Goal: Information Seeking & Learning: Learn about a topic

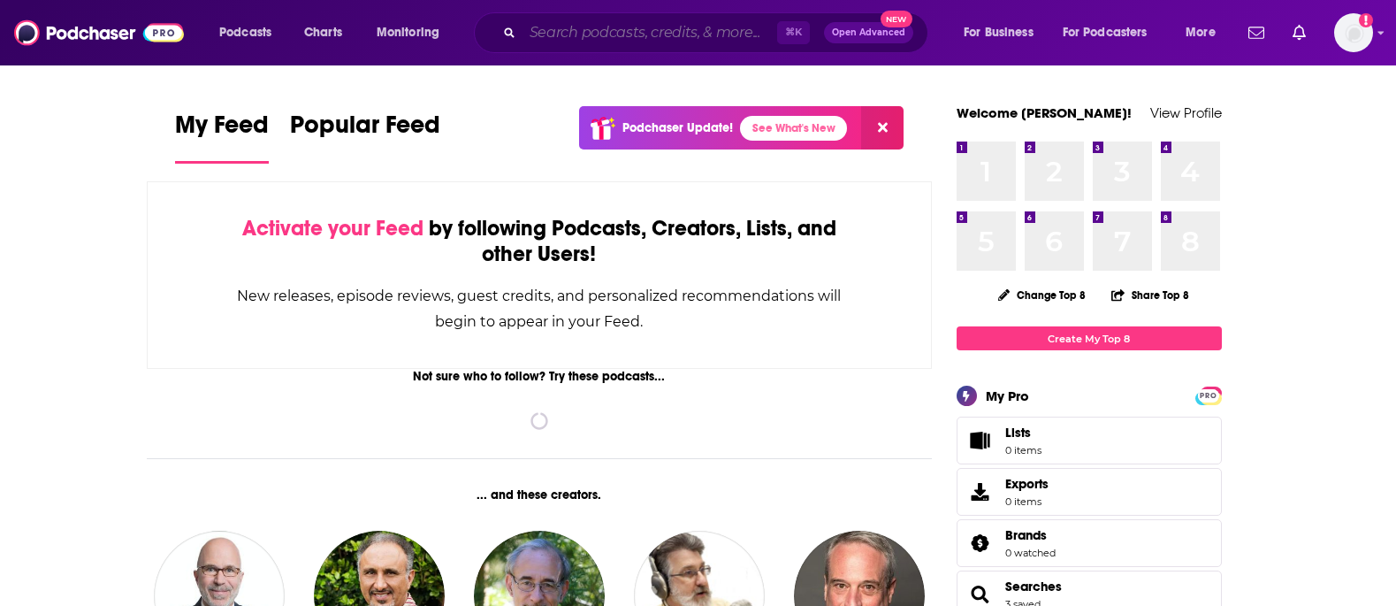
click at [612, 42] on input "Search podcasts, credits, & more..." at bounding box center [649, 33] width 255 height 28
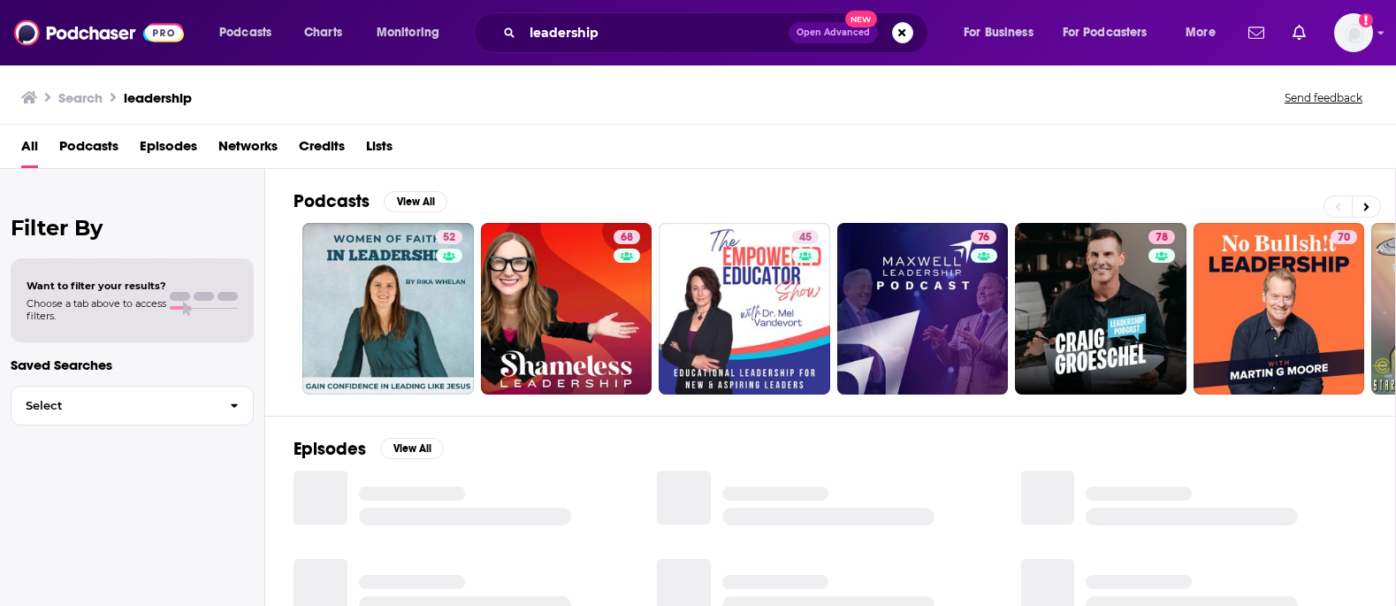
click at [73, 151] on span "Podcasts" at bounding box center [88, 150] width 59 height 36
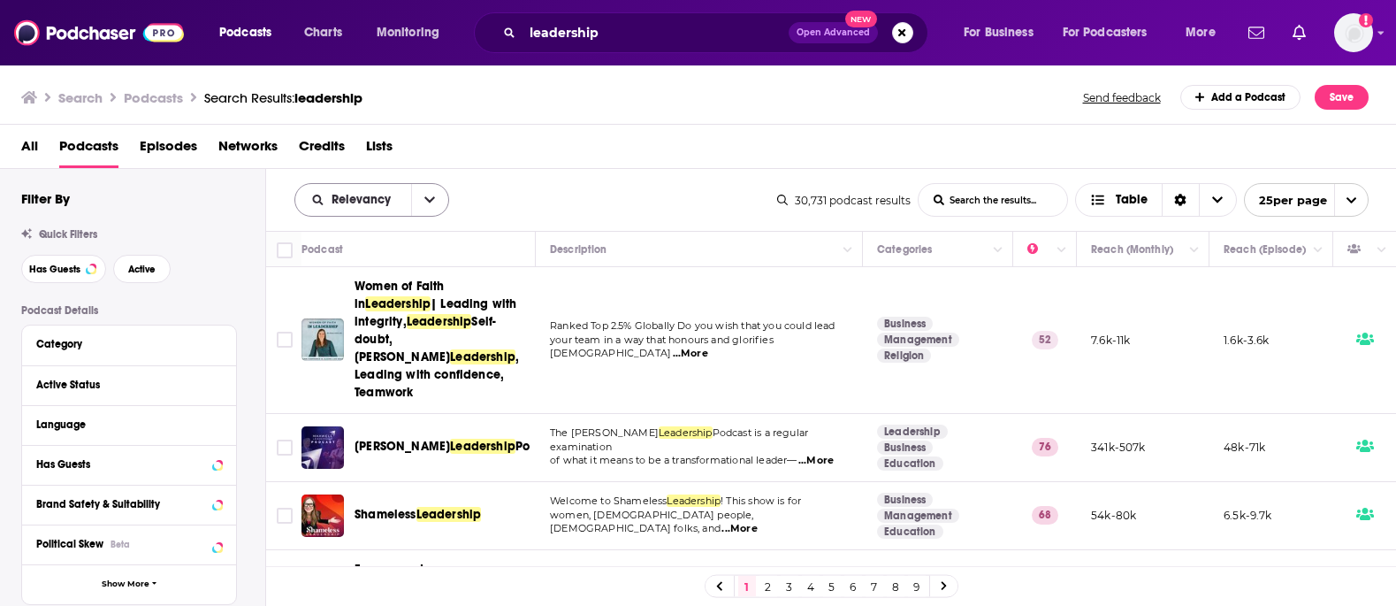
click at [428, 199] on icon "open menu" at bounding box center [429, 200] width 11 height 12
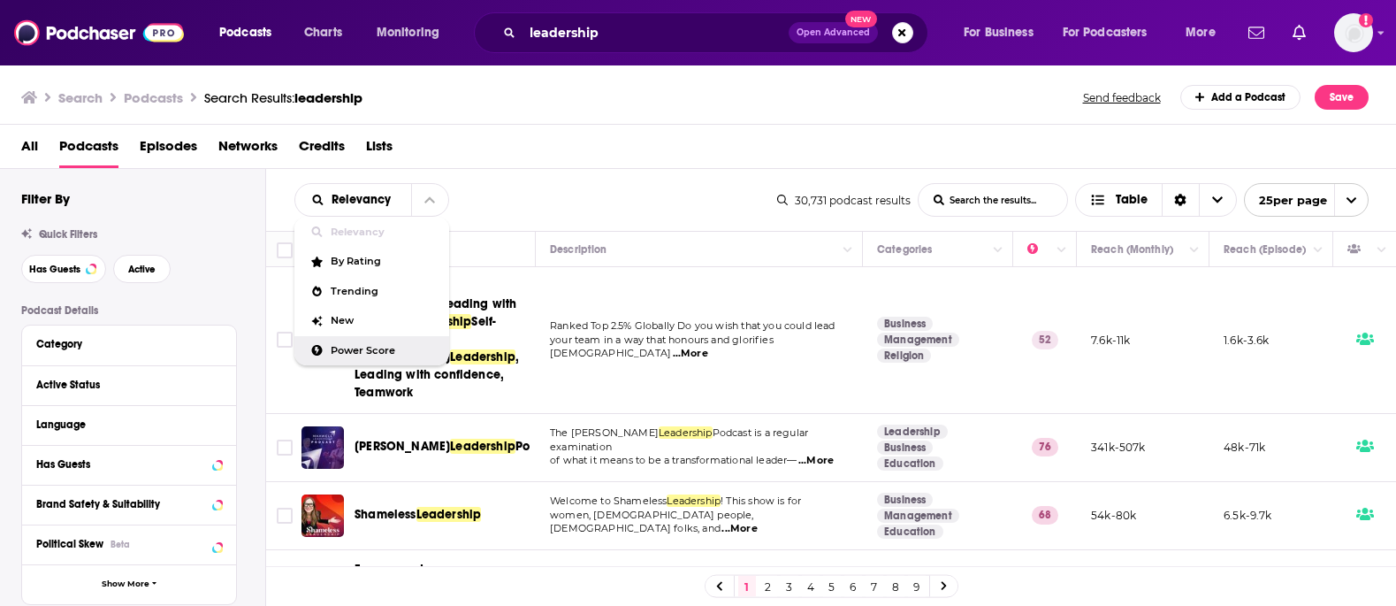
click at [372, 349] on span "Power Score" at bounding box center [383, 351] width 104 height 10
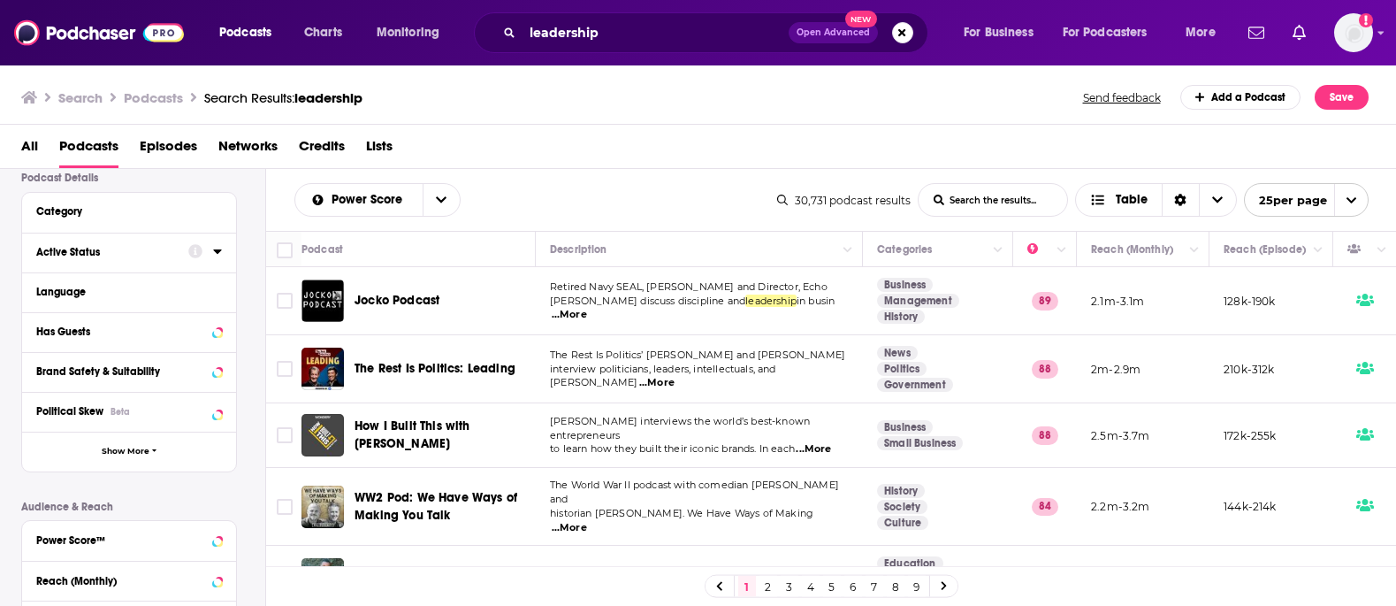
scroll to position [136, 0]
click at [224, 280] on div "Language" at bounding box center [129, 289] width 214 height 40
click at [220, 288] on icon at bounding box center [217, 287] width 9 height 14
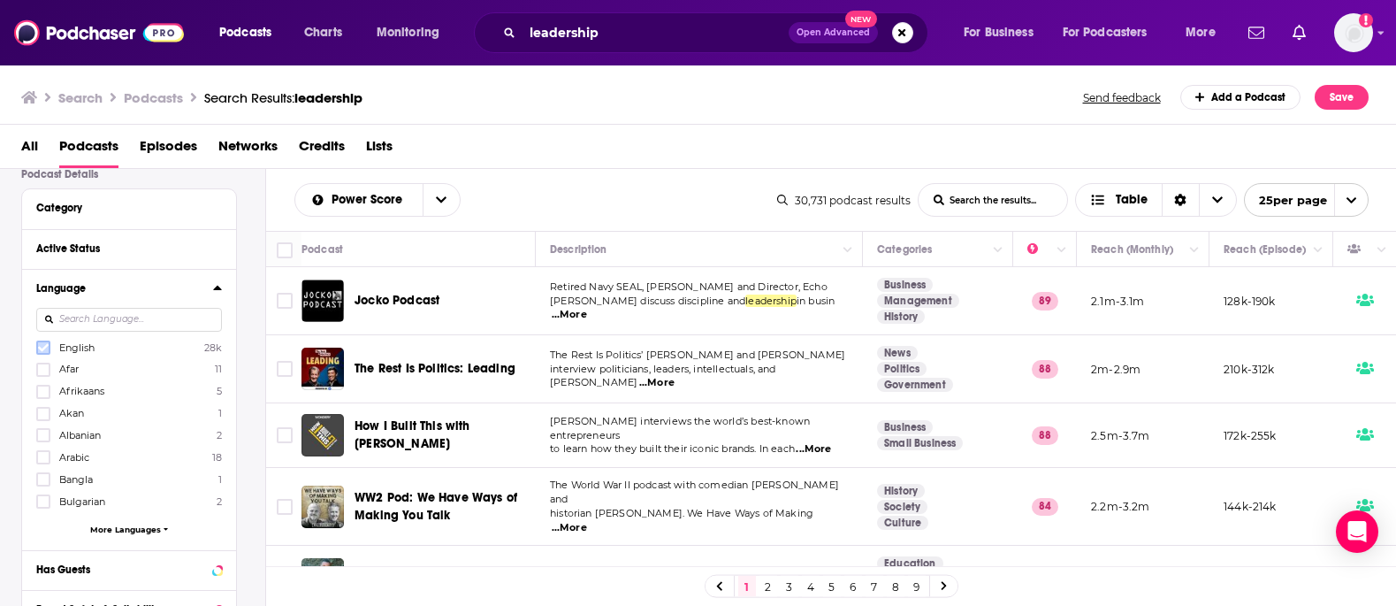
click at [40, 347] on icon at bounding box center [43, 348] width 11 height 8
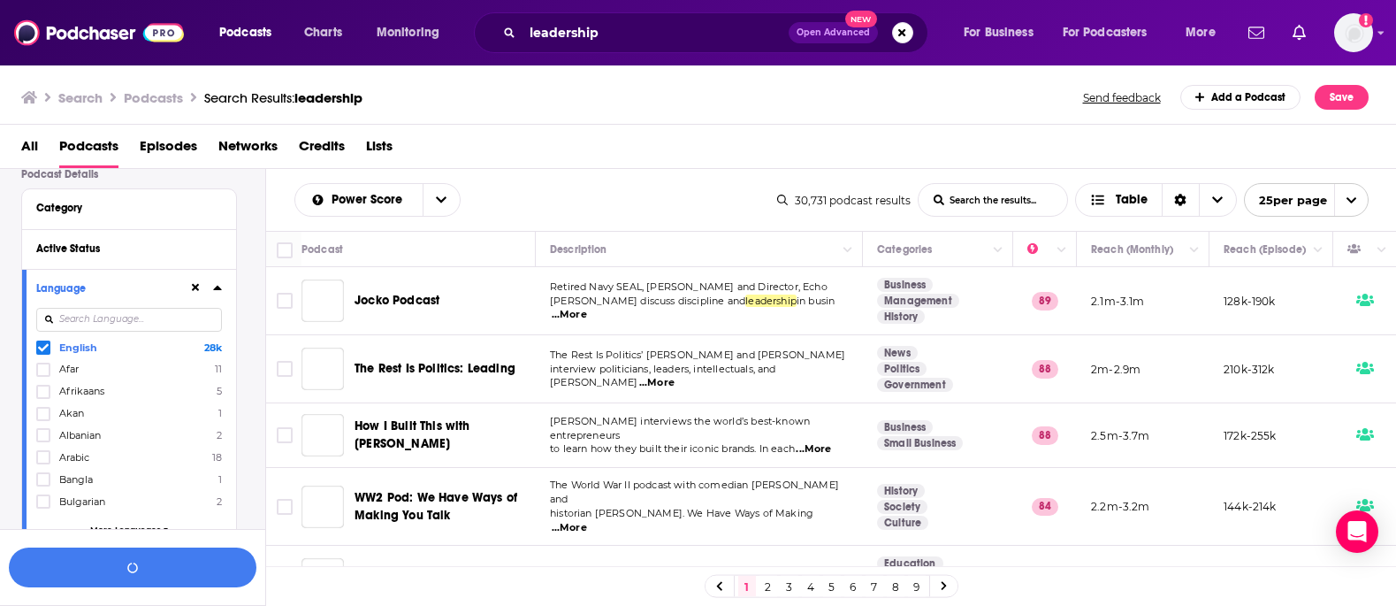
scroll to position [180, 0]
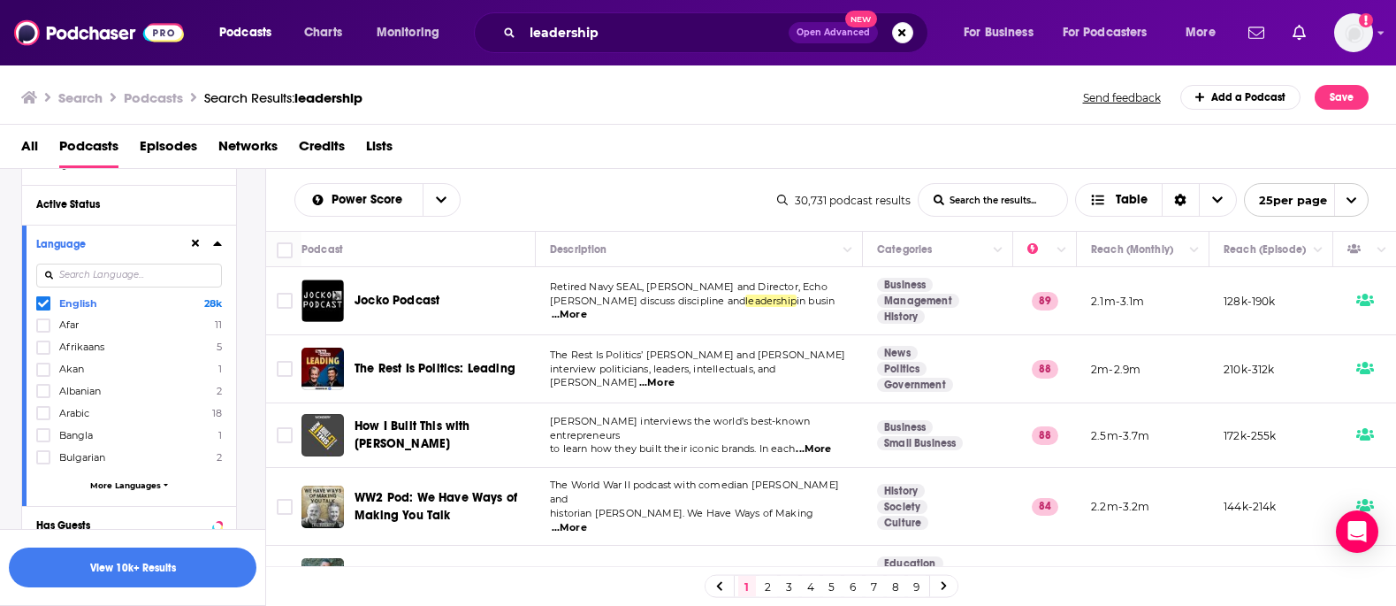
click at [220, 243] on icon at bounding box center [217, 243] width 9 height 14
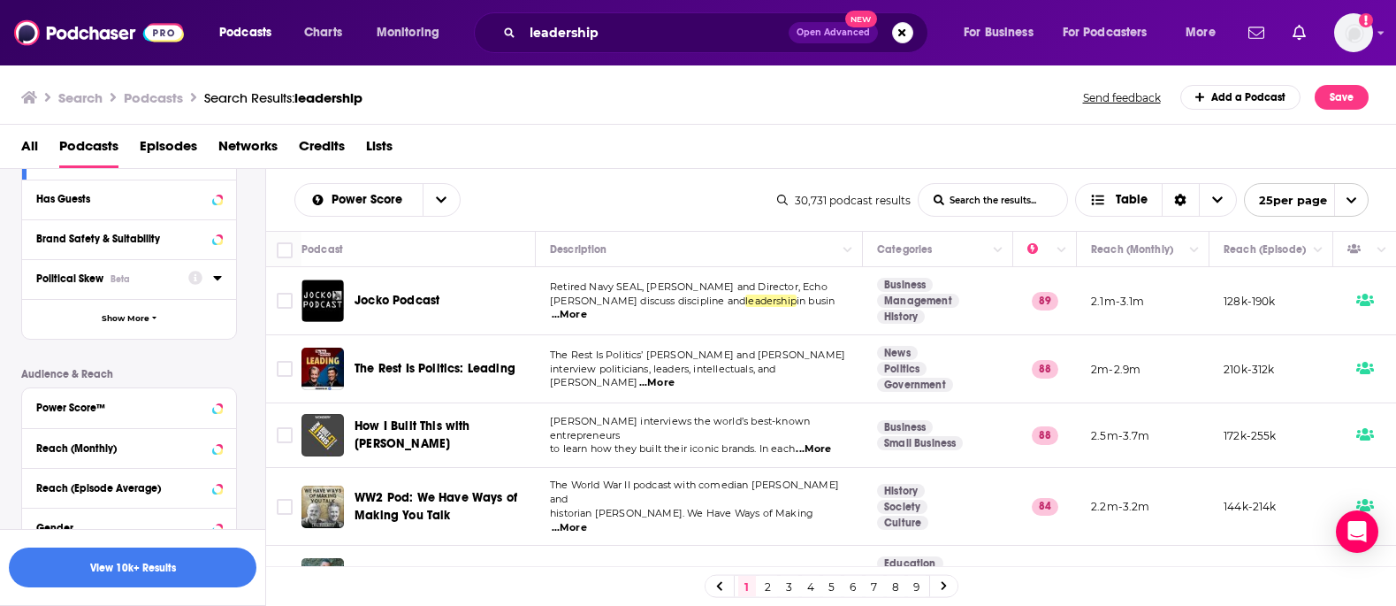
scroll to position [268, 0]
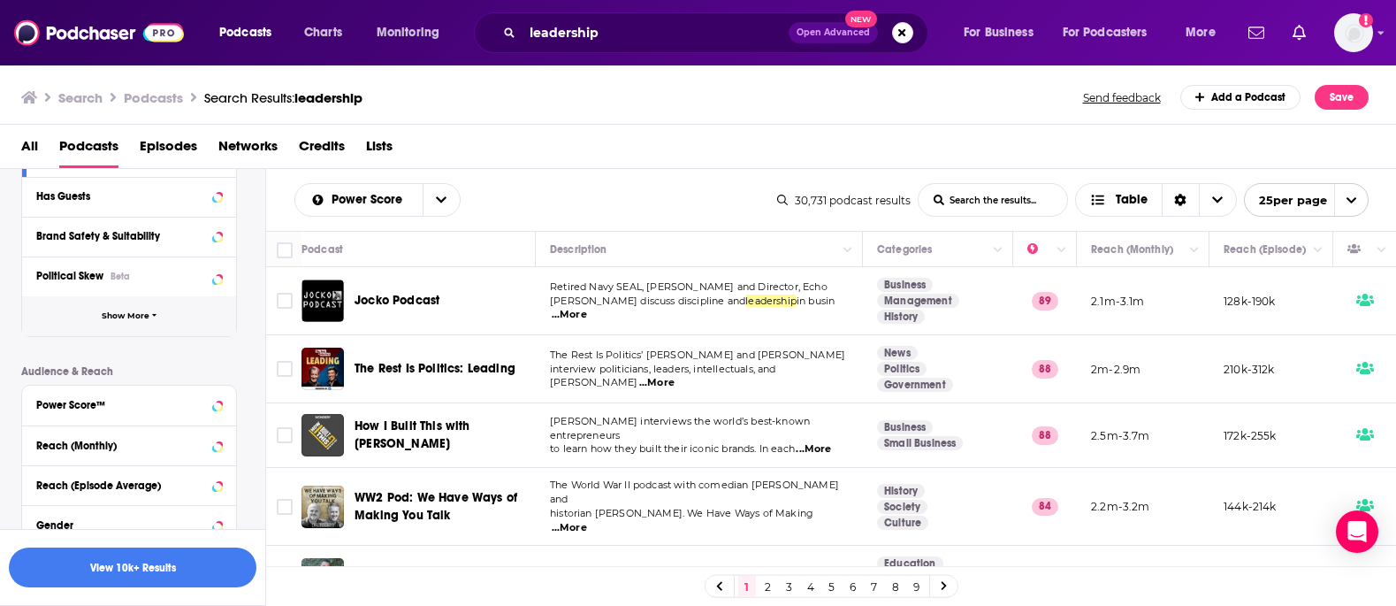
click at [123, 318] on span "Show More" at bounding box center [126, 316] width 48 height 10
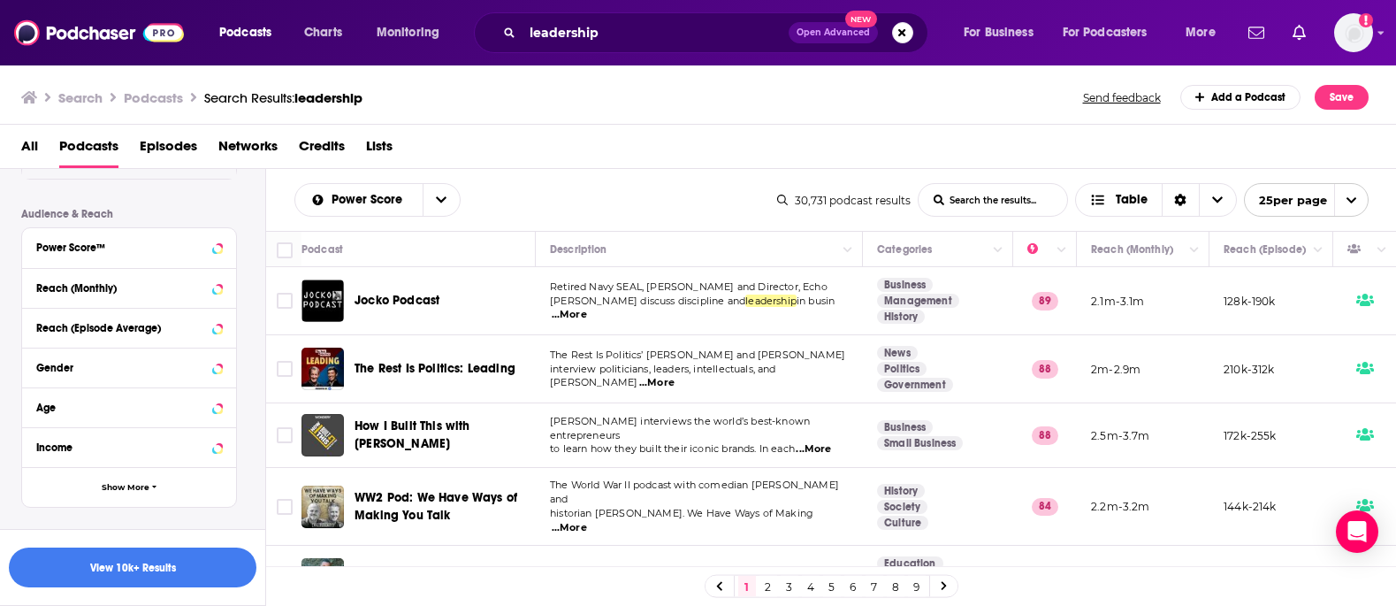
scroll to position [822, 0]
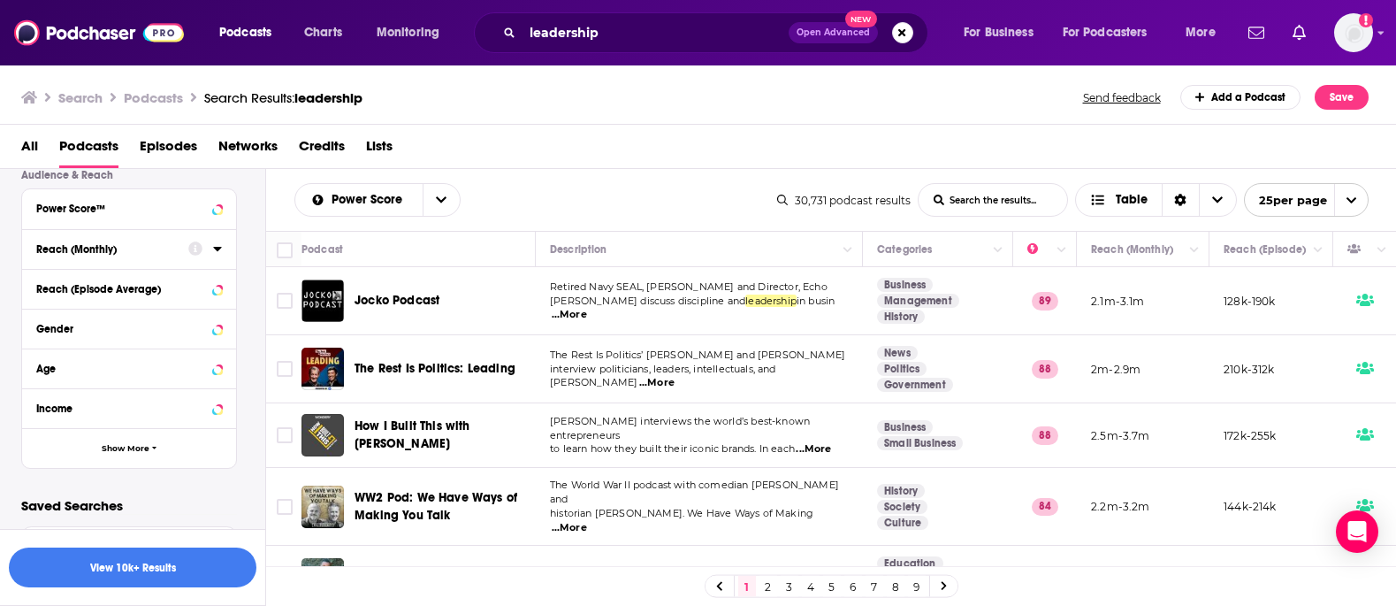
click at [214, 249] on icon at bounding box center [217, 248] width 9 height 14
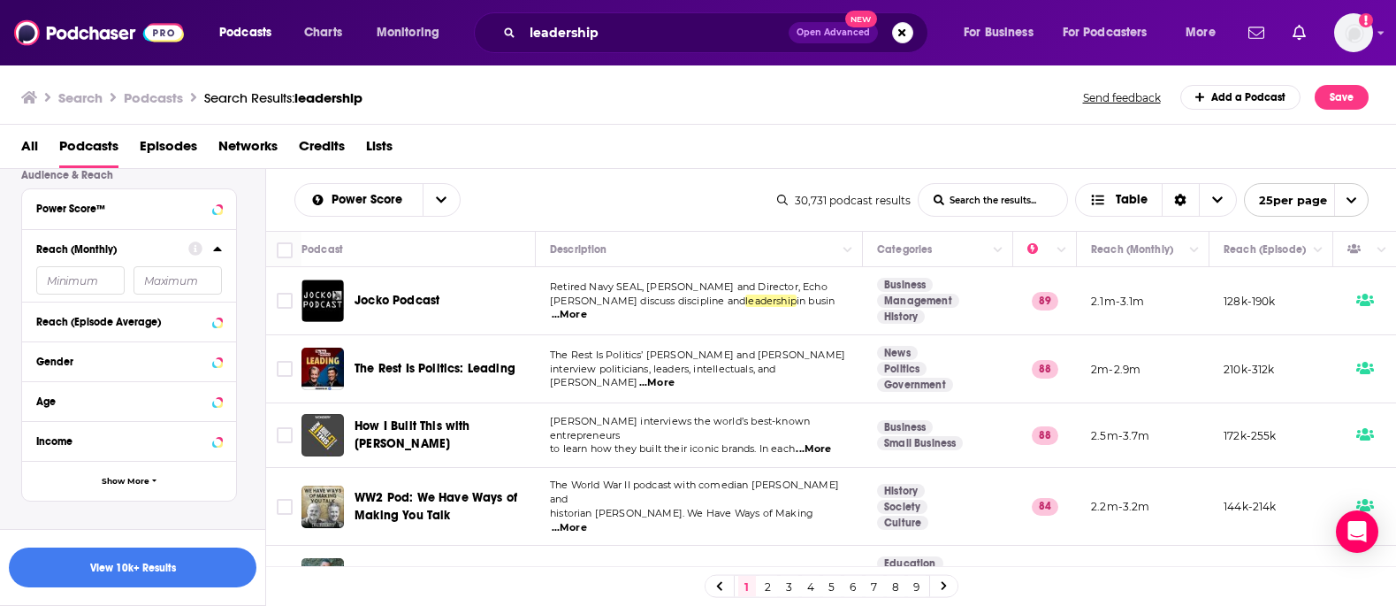
click at [214, 249] on icon at bounding box center [217, 249] width 8 height 4
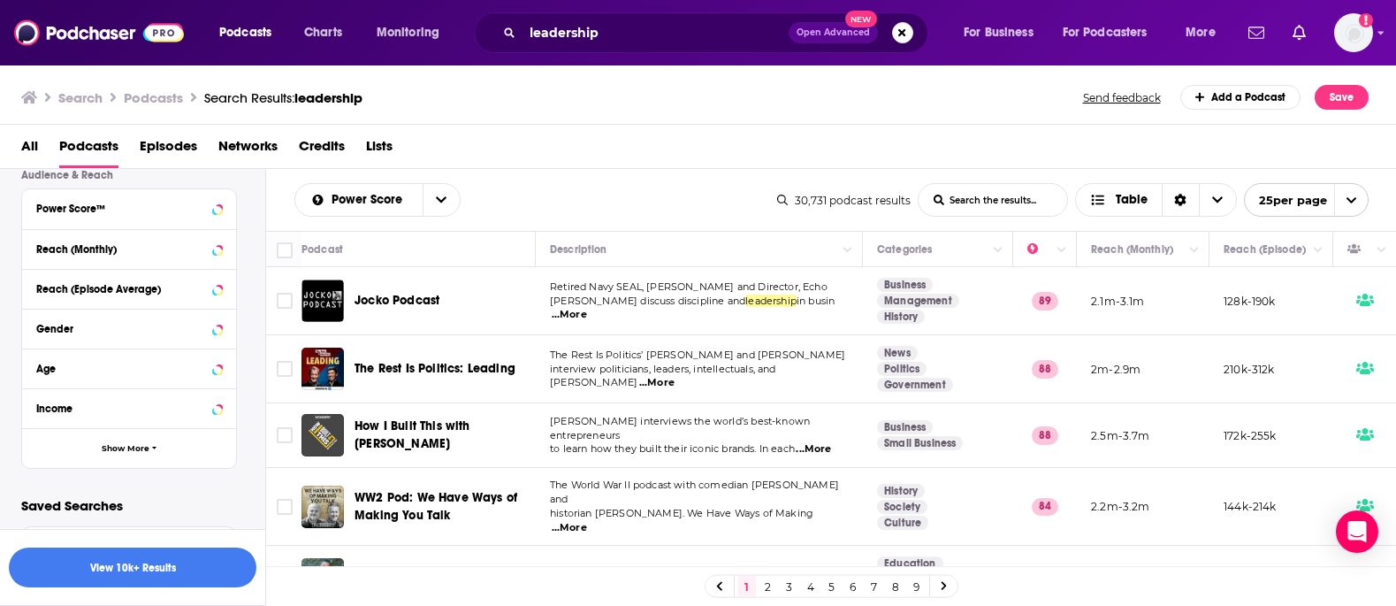
click at [568, 152] on div "All Podcasts Episodes Networks Credits Lists" at bounding box center [701, 150] width 1361 height 36
click at [1029, 249] on button "Move" at bounding box center [1042, 249] width 34 height 21
click at [1062, 250] on icon "Column Actions" at bounding box center [1061, 250] width 9 height 5
click at [1062, 250] on div at bounding box center [698, 303] width 1396 height 606
click at [1062, 250] on icon "Column Actions" at bounding box center [1061, 250] width 9 height 5
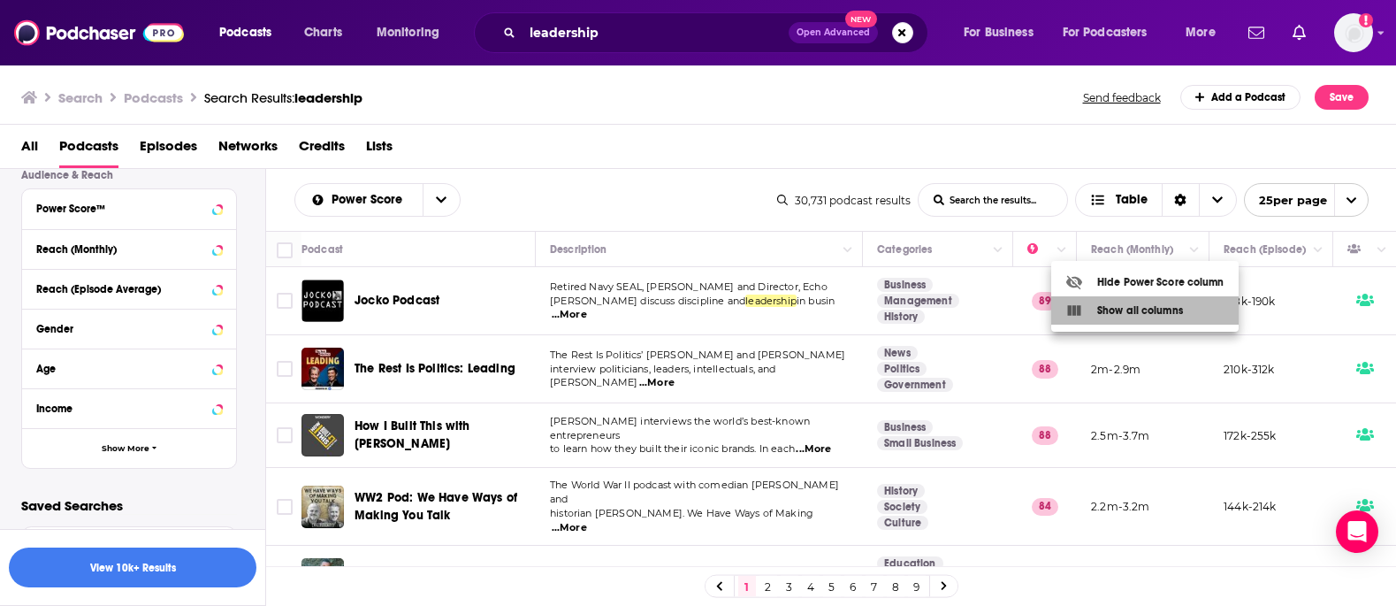
click at [1106, 312] on div "Show all columns" at bounding box center [1124, 310] width 118 height 18
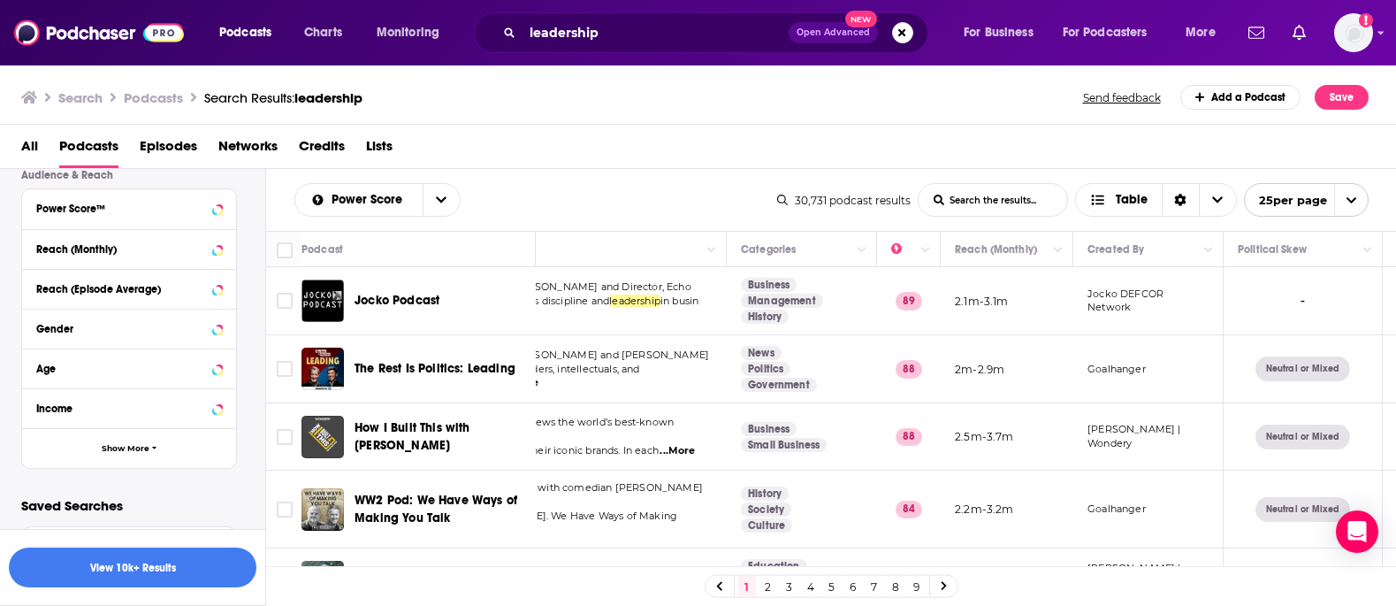
scroll to position [0, 0]
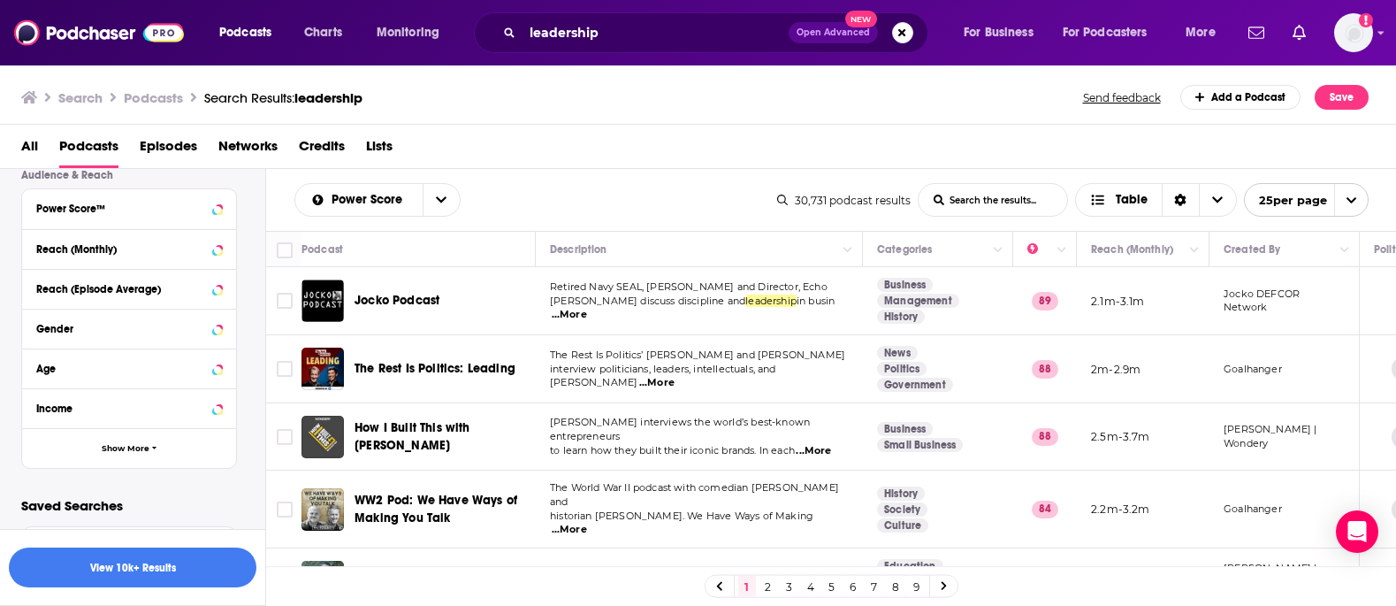
click at [654, 172] on div "Power Score List Search Input Search the results... Table 30,731 podcast result…" at bounding box center [831, 200] width 1131 height 62
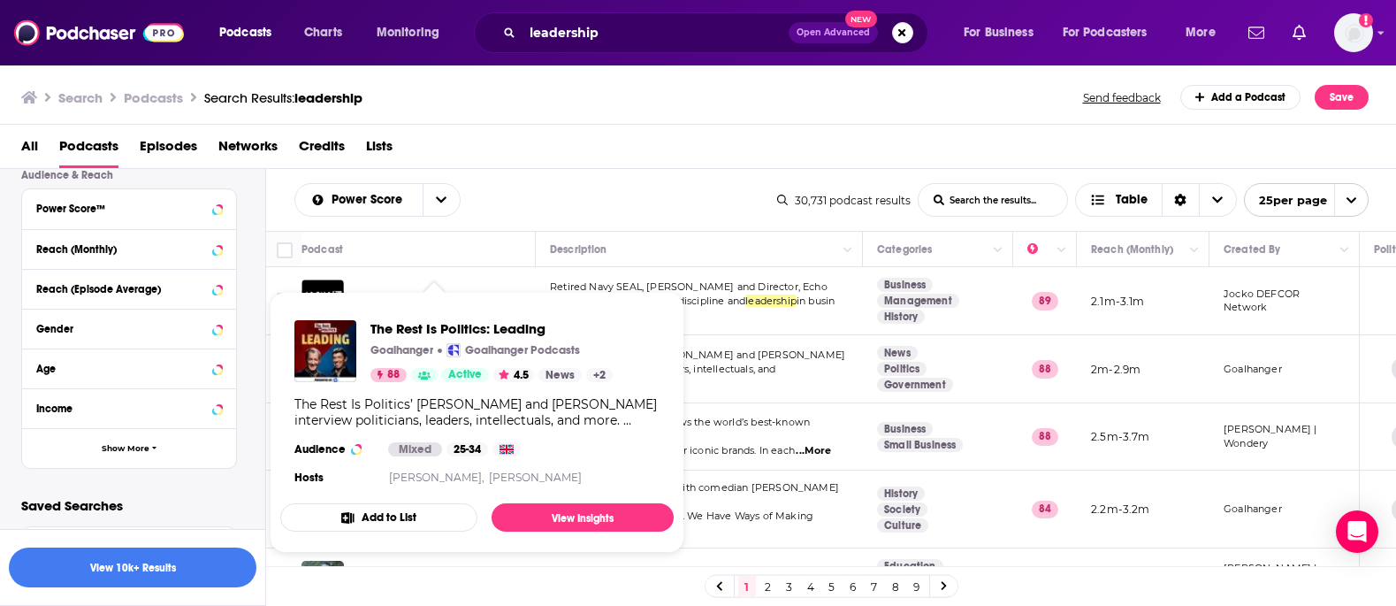
click at [624, 153] on div "All Podcasts Episodes Networks Credits Lists" at bounding box center [701, 150] width 1361 height 36
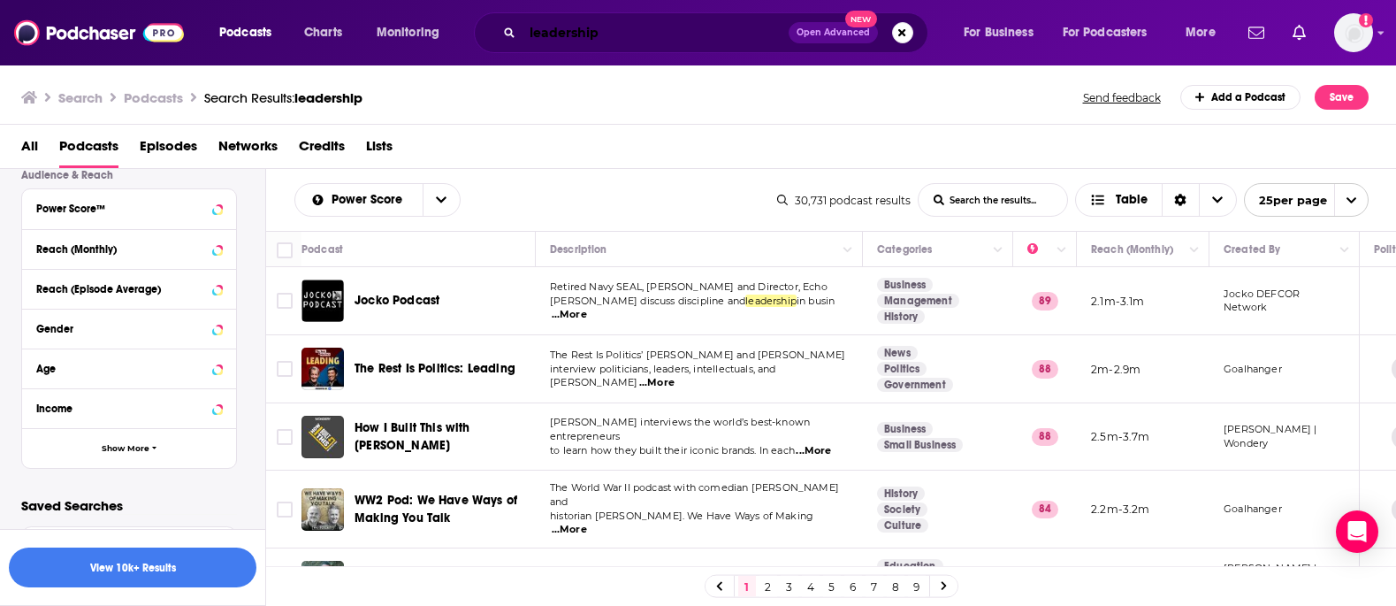
click at [616, 38] on input "leadership" at bounding box center [655, 33] width 266 height 28
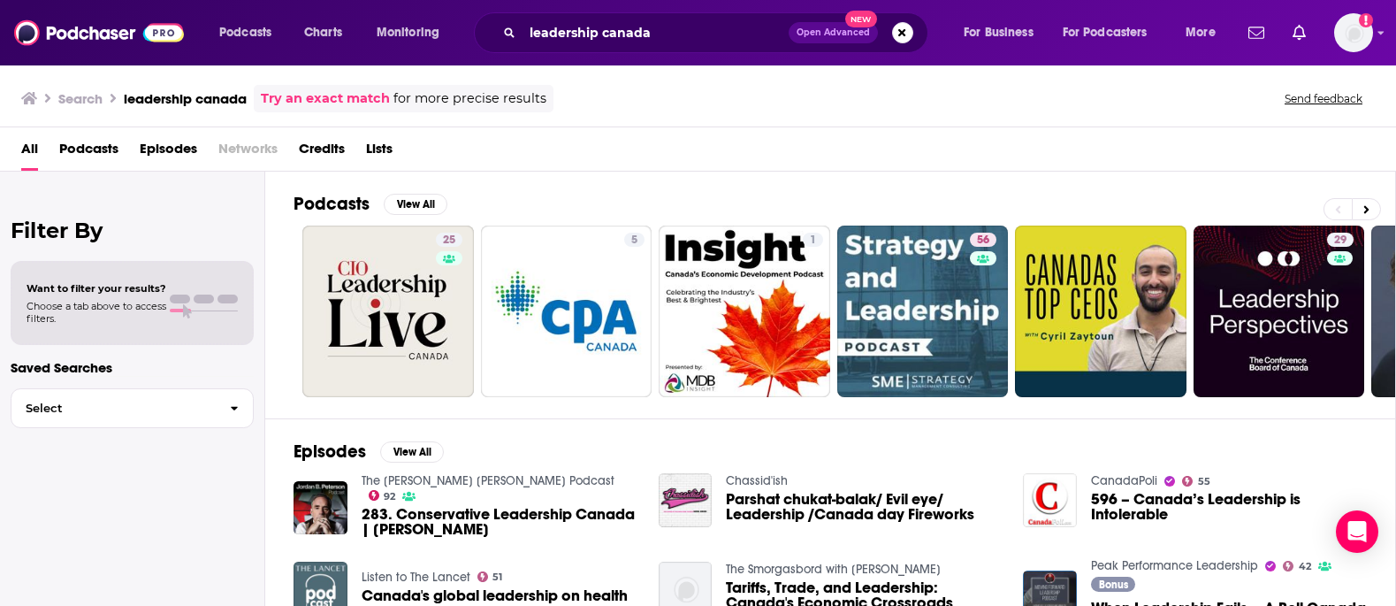
click at [88, 156] on span "Podcasts" at bounding box center [88, 152] width 59 height 36
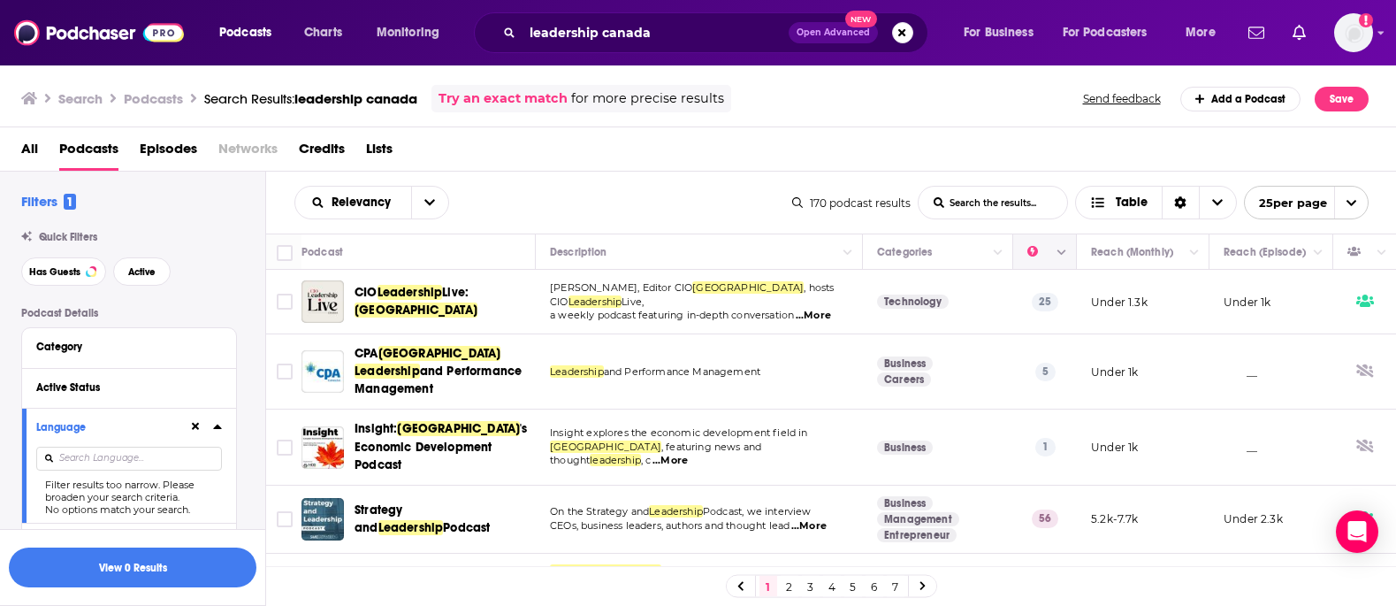
click at [1036, 253] on icon "Move" at bounding box center [1043, 251] width 14 height 5
click at [1061, 255] on icon "Column Actions" at bounding box center [1061, 253] width 9 height 11
click at [1036, 250] on div at bounding box center [698, 303] width 1396 height 606
click at [1046, 255] on icon "Move" at bounding box center [1043, 251] width 21 height 21
click at [1064, 257] on button "Column Actions" at bounding box center [1061, 252] width 21 height 21
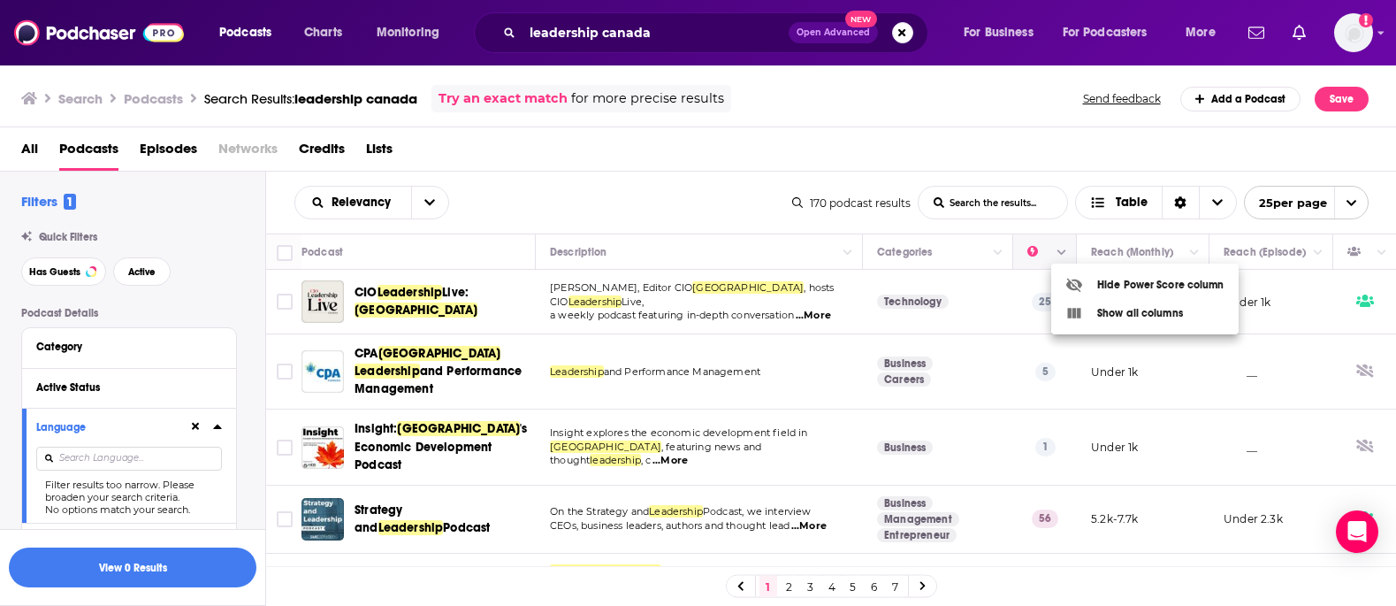
click at [1064, 257] on div at bounding box center [698, 303] width 1396 height 606
click at [1030, 254] on button "Move" at bounding box center [1042, 251] width 34 height 21
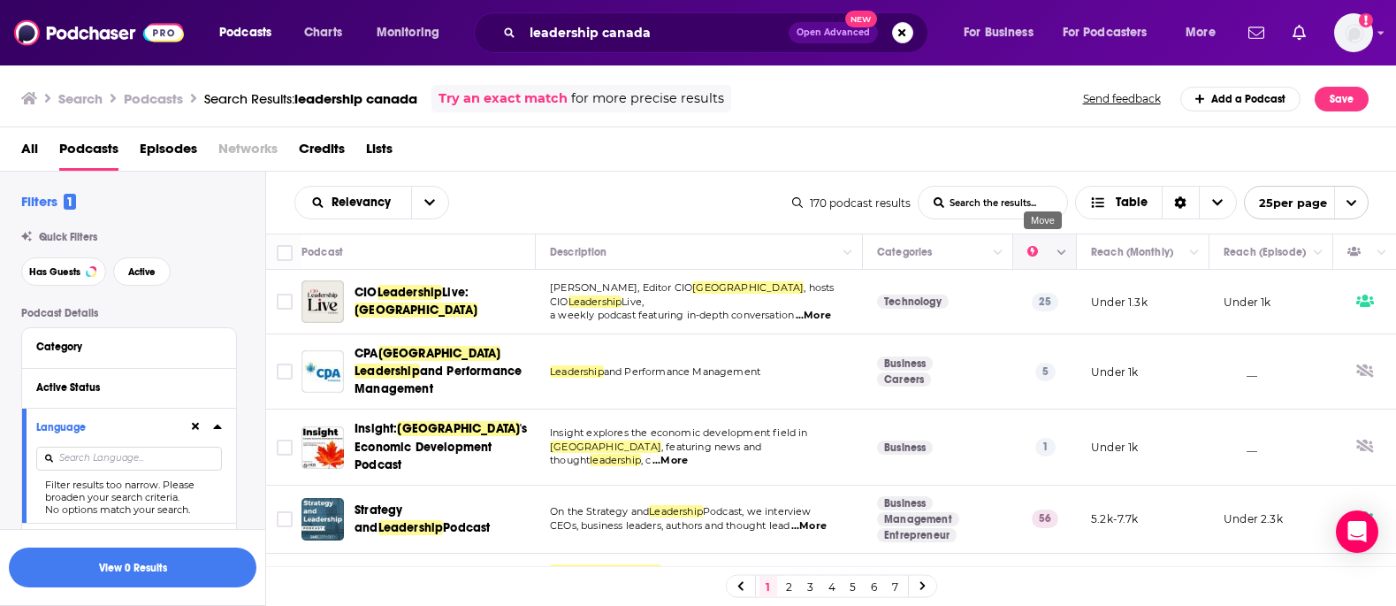
click at [1030, 254] on button "Move" at bounding box center [1042, 251] width 34 height 21
click at [417, 211] on button "open menu" at bounding box center [429, 203] width 37 height 32
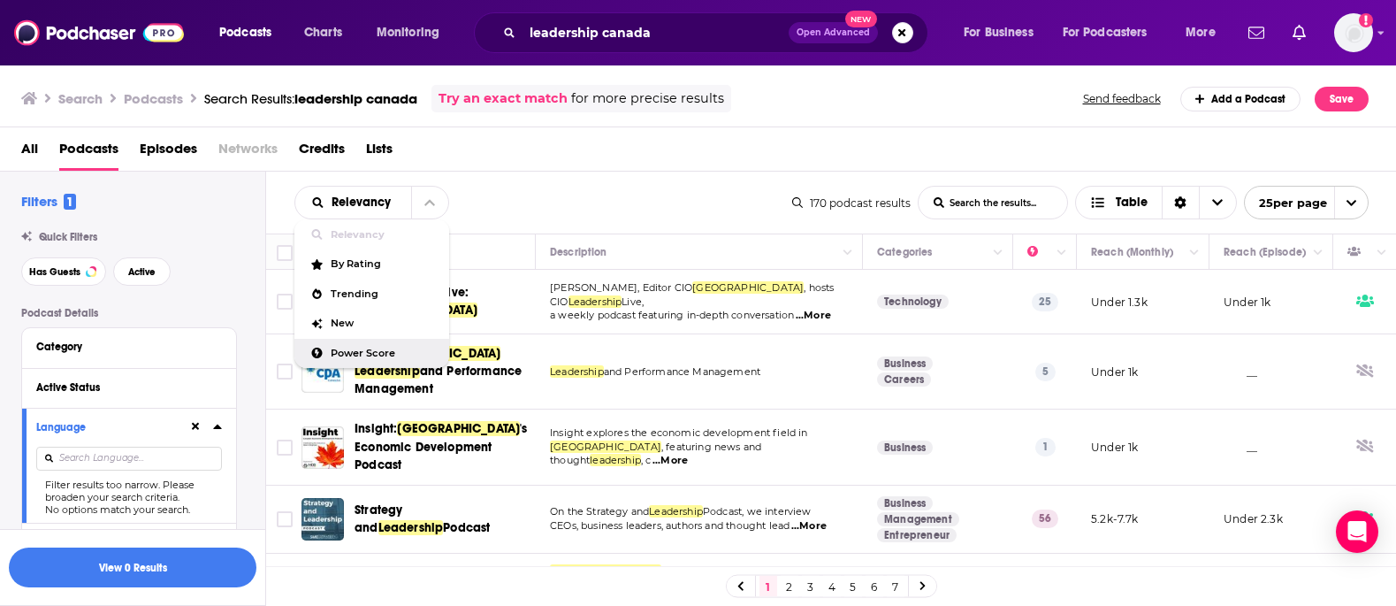
click at [364, 348] on span "Power Score" at bounding box center [383, 353] width 104 height 10
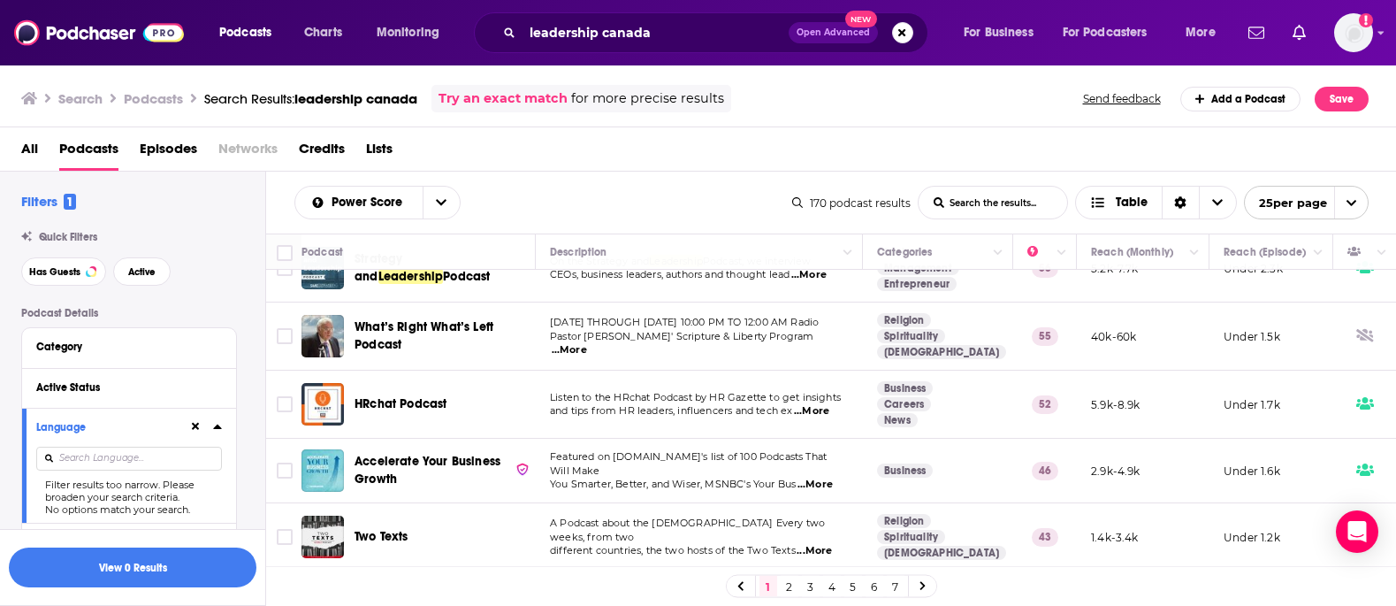
scroll to position [37, 0]
click at [587, 341] on span "...More" at bounding box center [569, 348] width 35 height 14
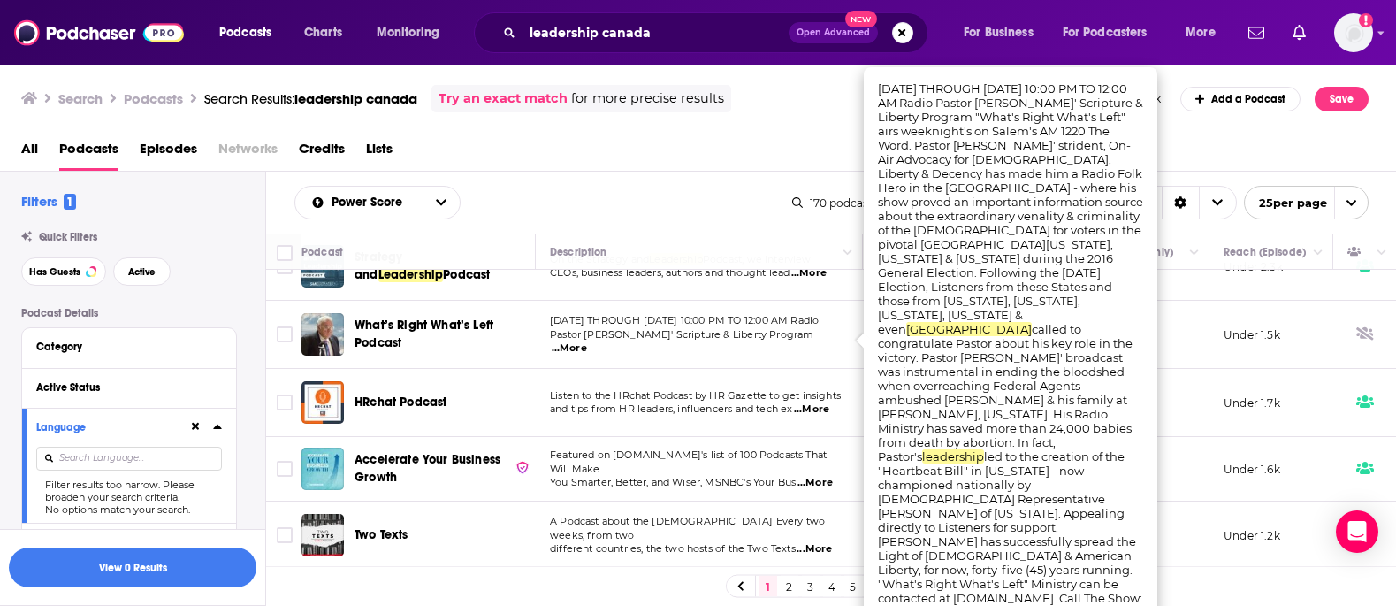
click at [620, 192] on div "Power Score List Search Input Search the results... Table" at bounding box center [543, 203] width 498 height 34
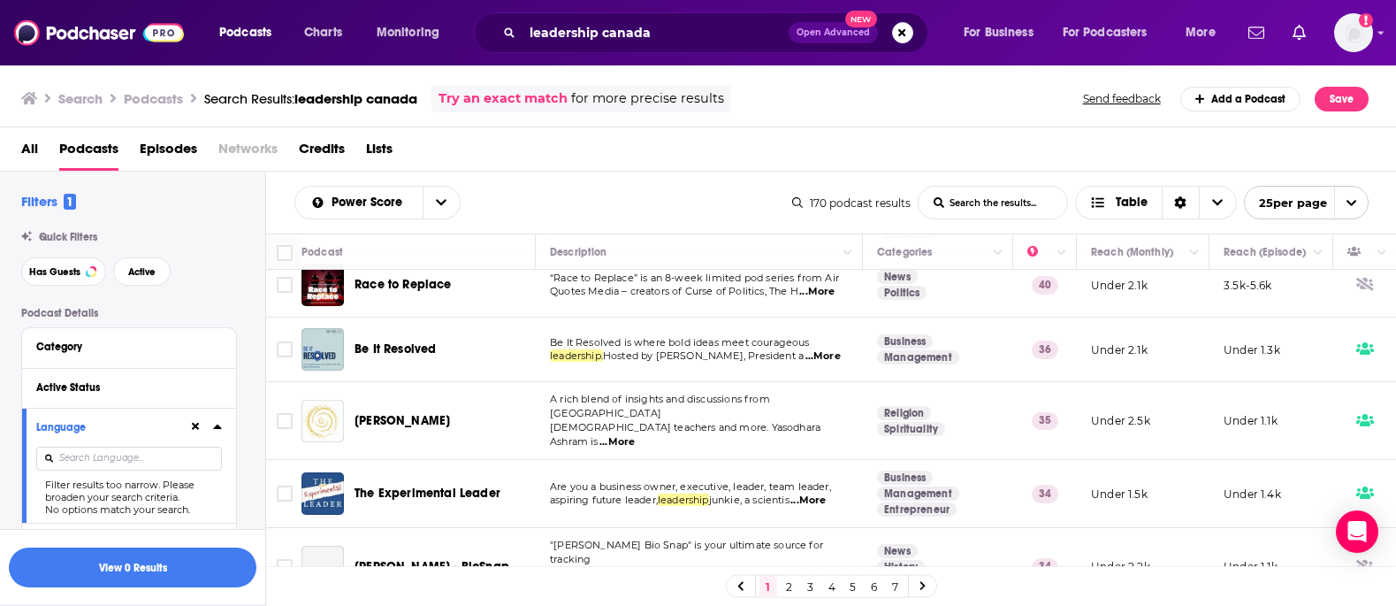
scroll to position [428, 0]
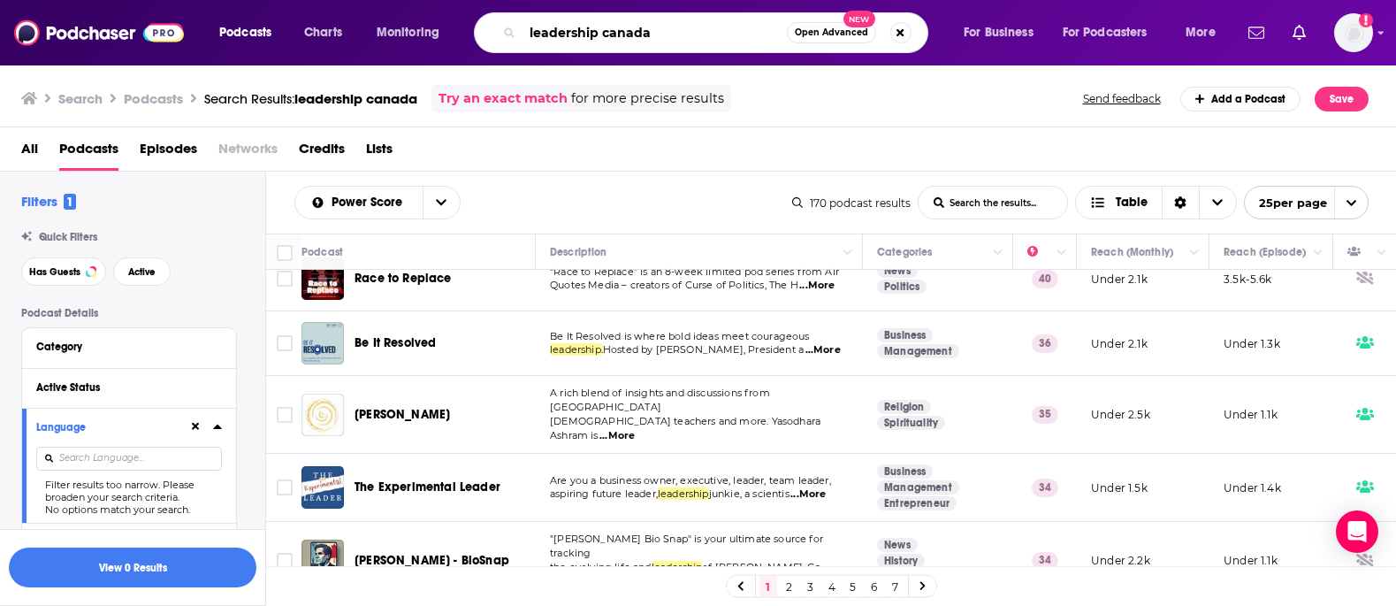
click at [593, 32] on input "leadership canada" at bounding box center [654, 33] width 264 height 28
click at [530, 34] on input "leadership canada" at bounding box center [654, 33] width 264 height 28
type input "executive leadership canada"
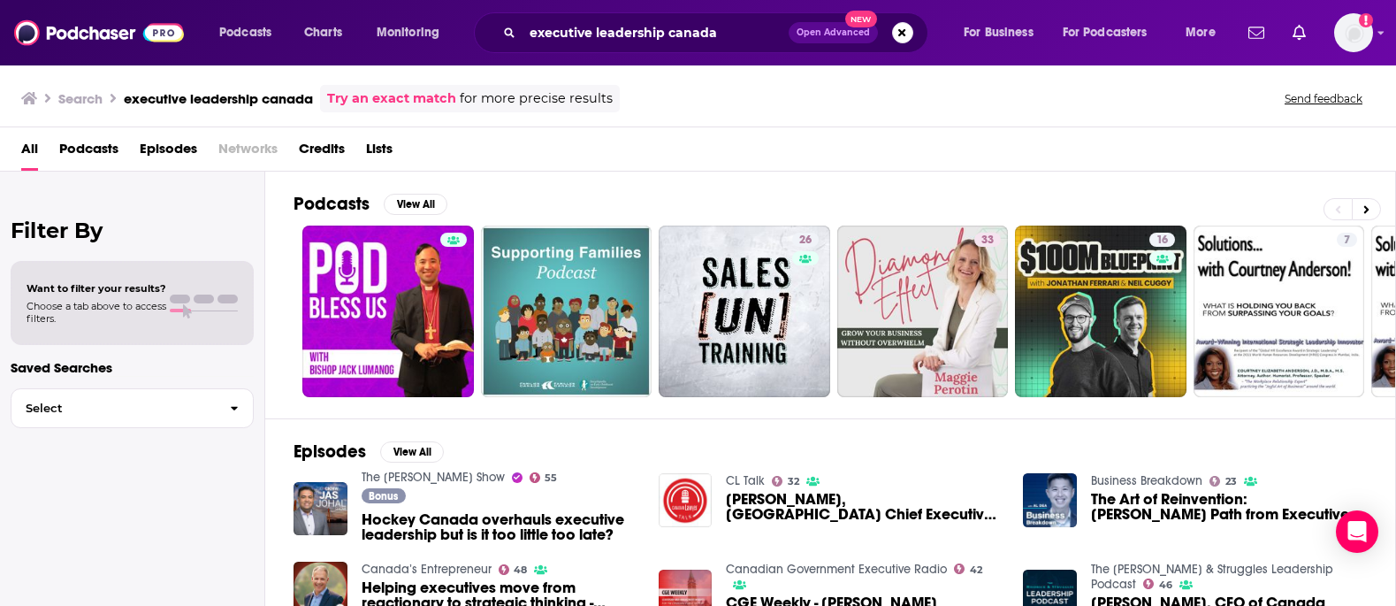
click at [103, 151] on span "Podcasts" at bounding box center [88, 152] width 59 height 36
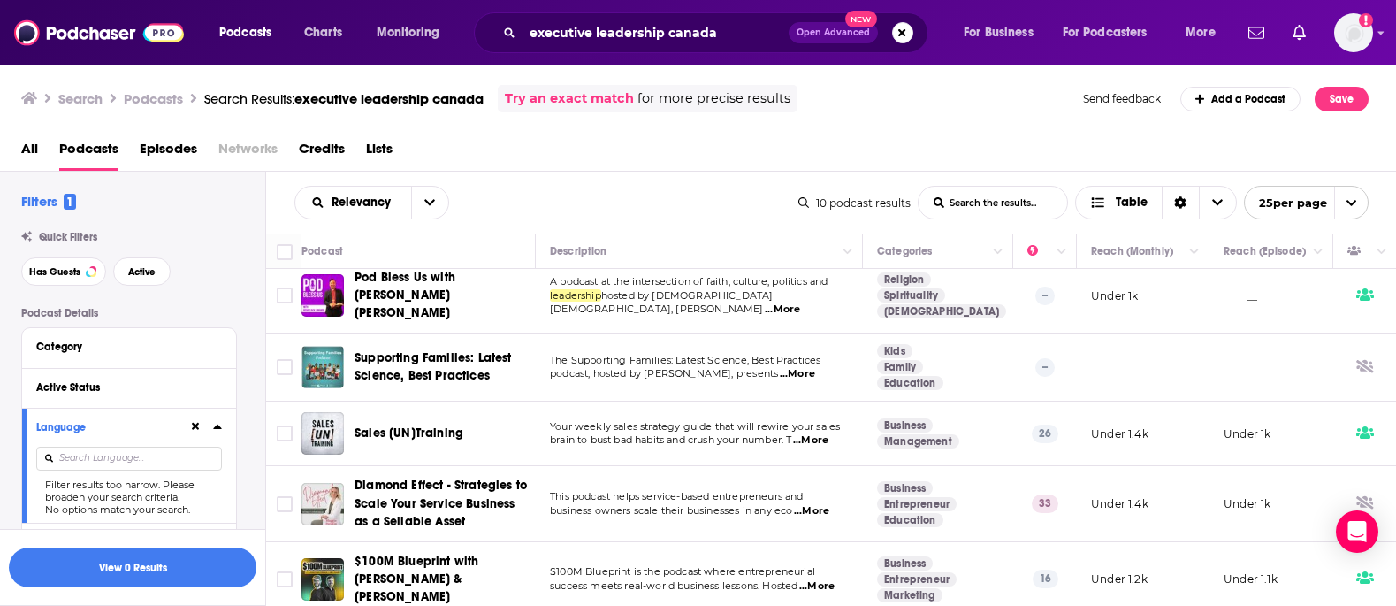
scroll to position [15, 0]
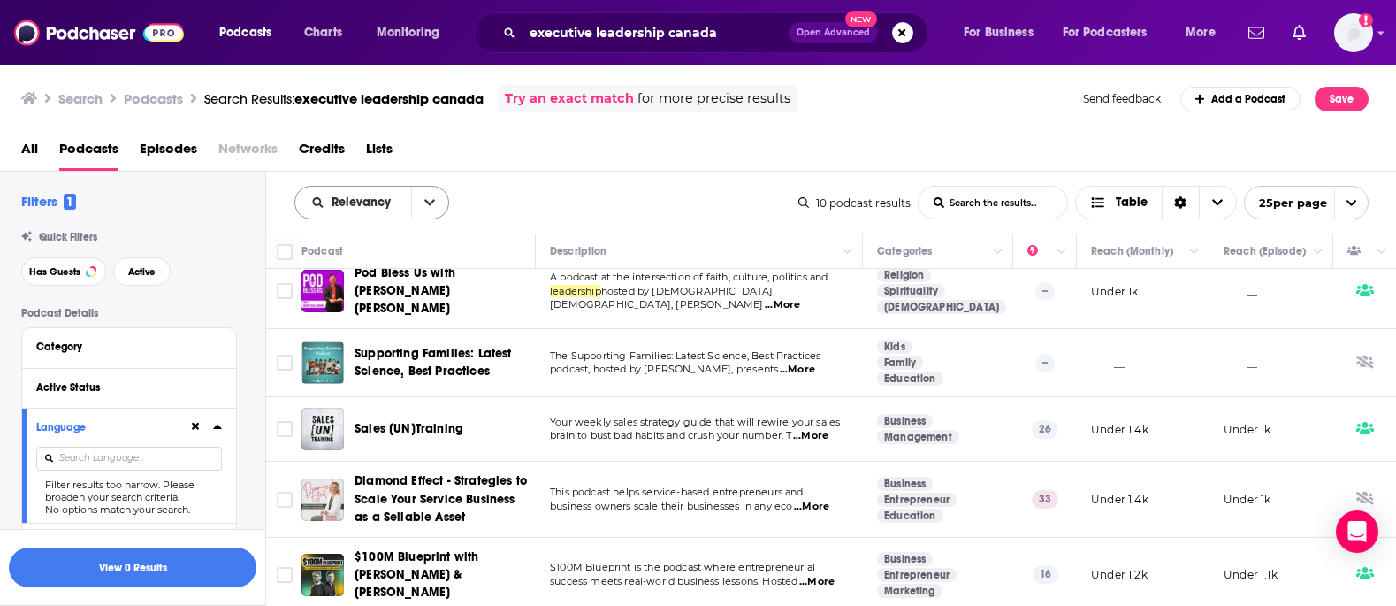
click at [418, 202] on button "open menu" at bounding box center [429, 203] width 37 height 32
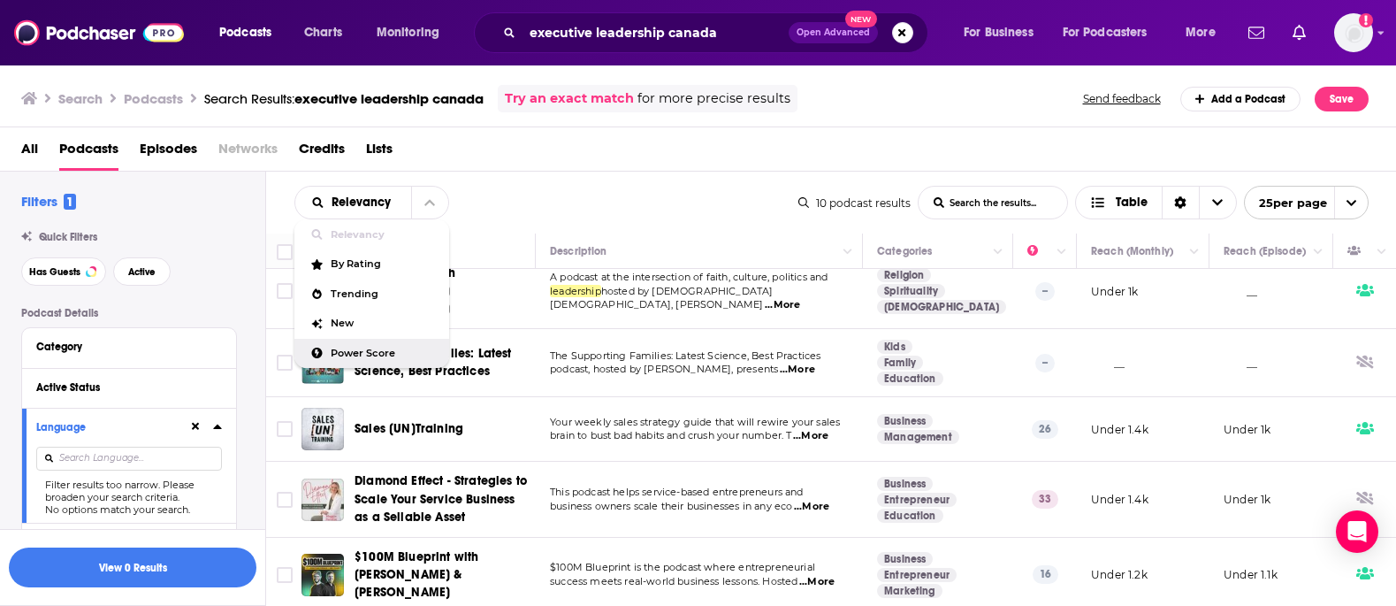
click at [352, 348] on span "Power Score" at bounding box center [383, 353] width 104 height 10
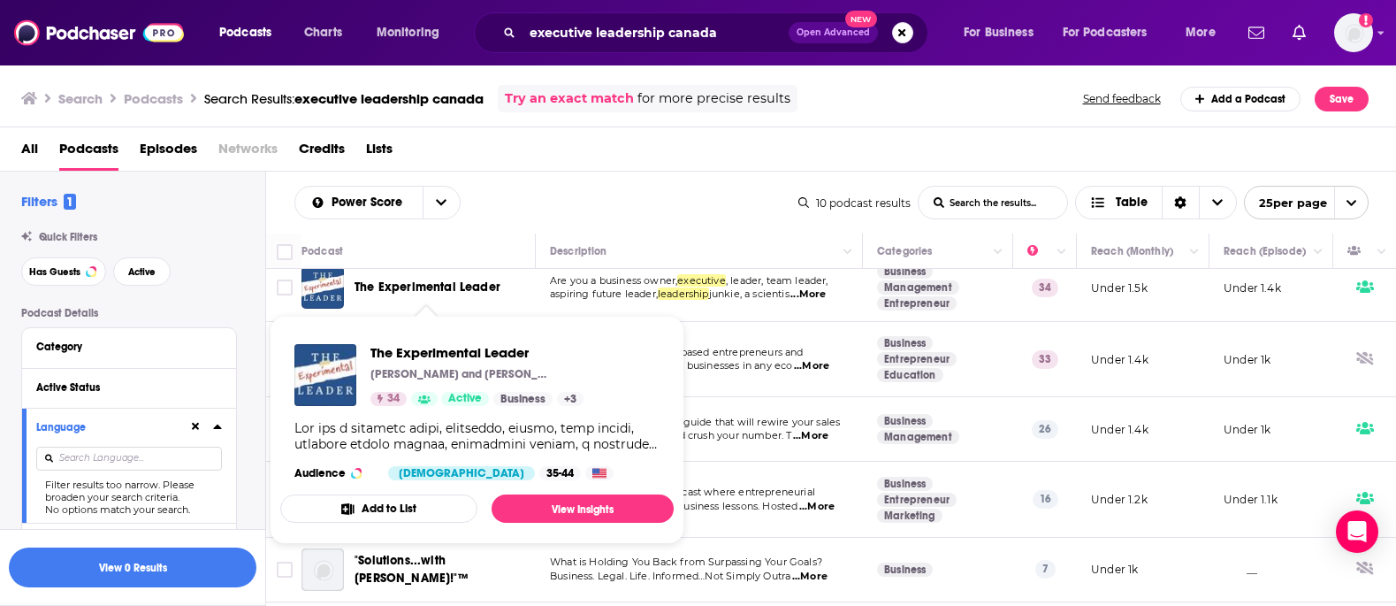
click at [674, 192] on div "Power Score List Search Input Search the results... Table" at bounding box center [546, 203] width 504 height 34
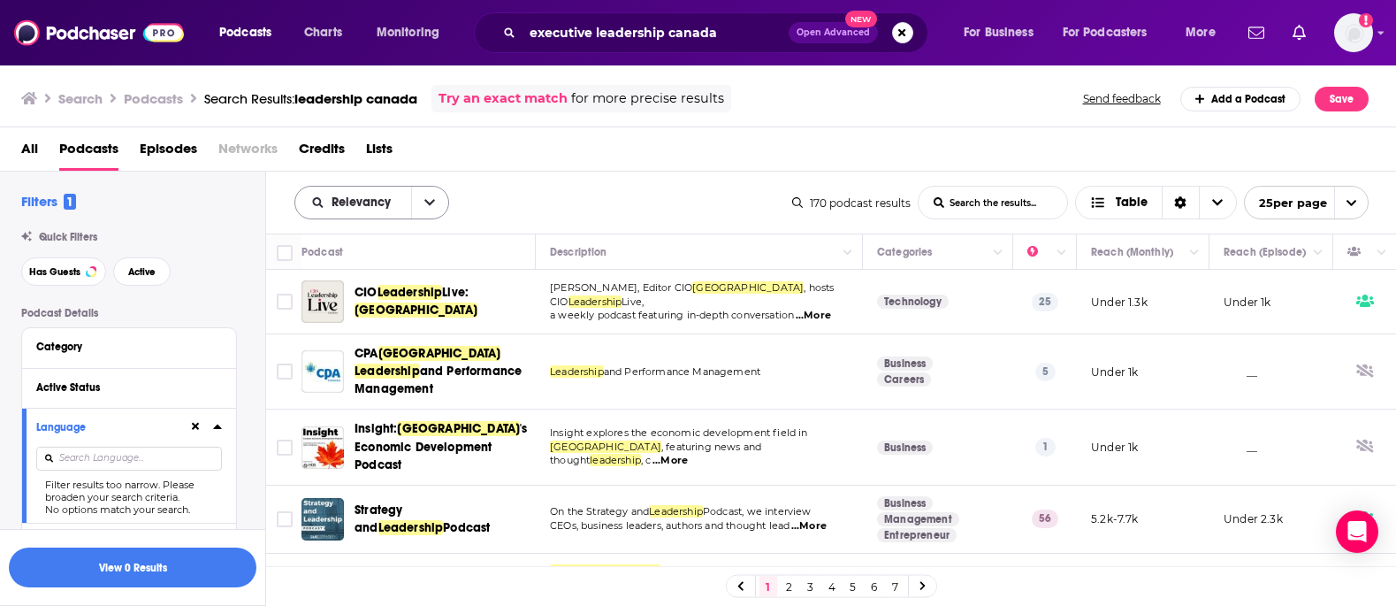
click at [400, 200] on span "Relevancy" at bounding box center [353, 202] width 116 height 12
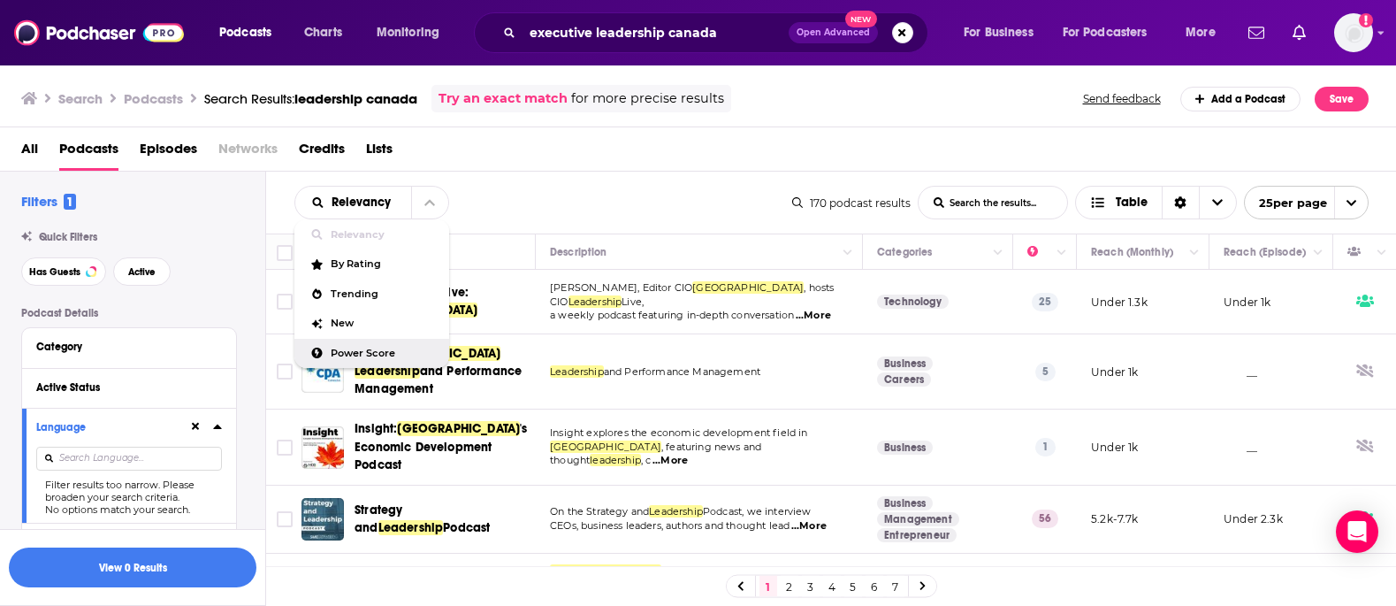
click at [361, 354] on span "Power Score" at bounding box center [383, 353] width 104 height 10
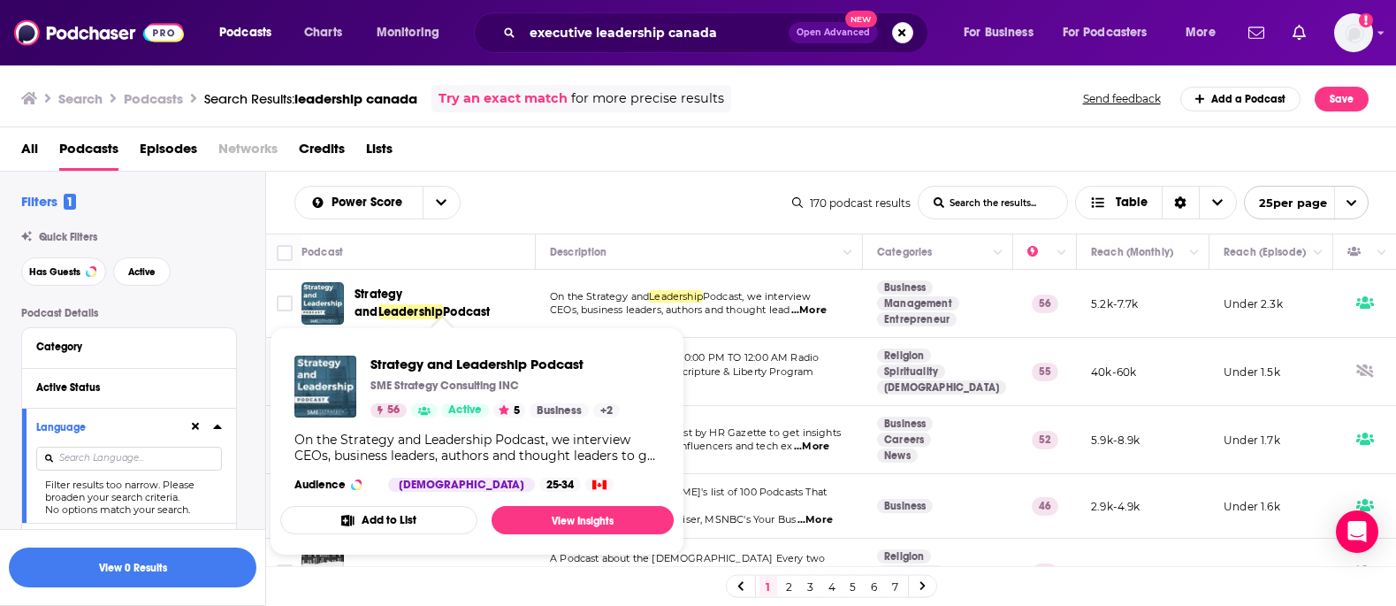
click at [435, 304] on span "Leadership" at bounding box center [410, 311] width 65 height 15
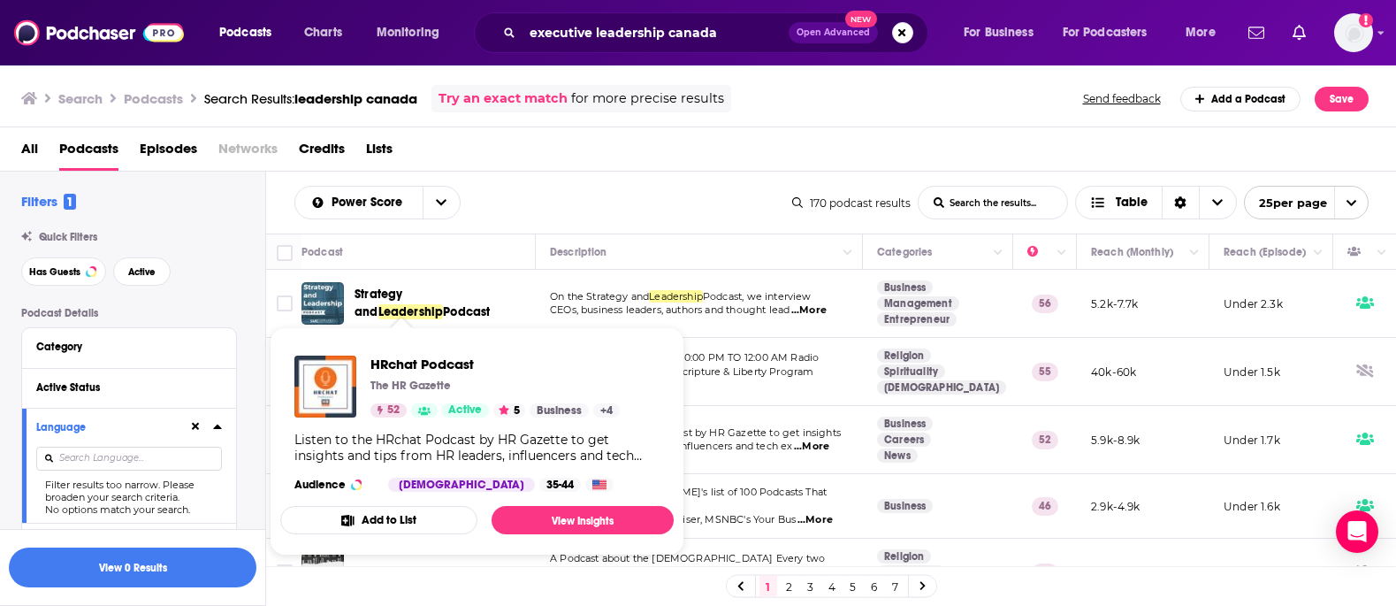
click at [415, 439] on div "Listen to the HRchat Podcast by HR Gazette to get insights and tips from HR lea…" at bounding box center [476, 447] width 365 height 32
click at [416, 364] on span "HRchat Podcast" at bounding box center [494, 363] width 249 height 17
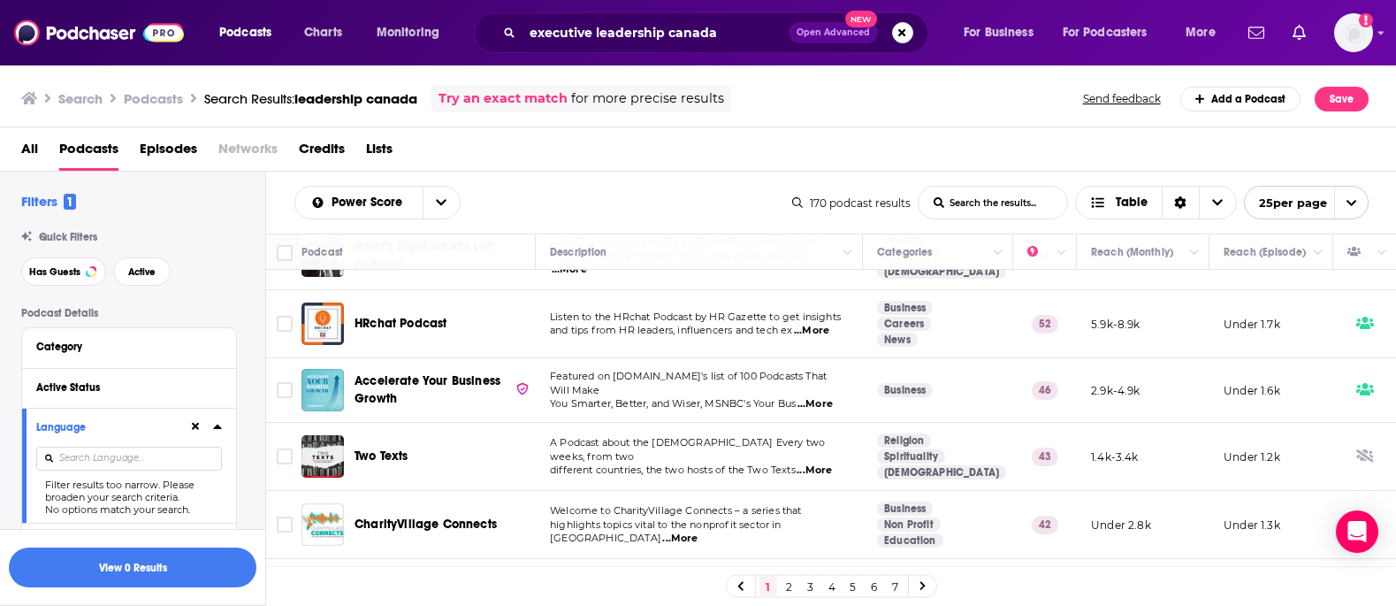
scroll to position [128, 0]
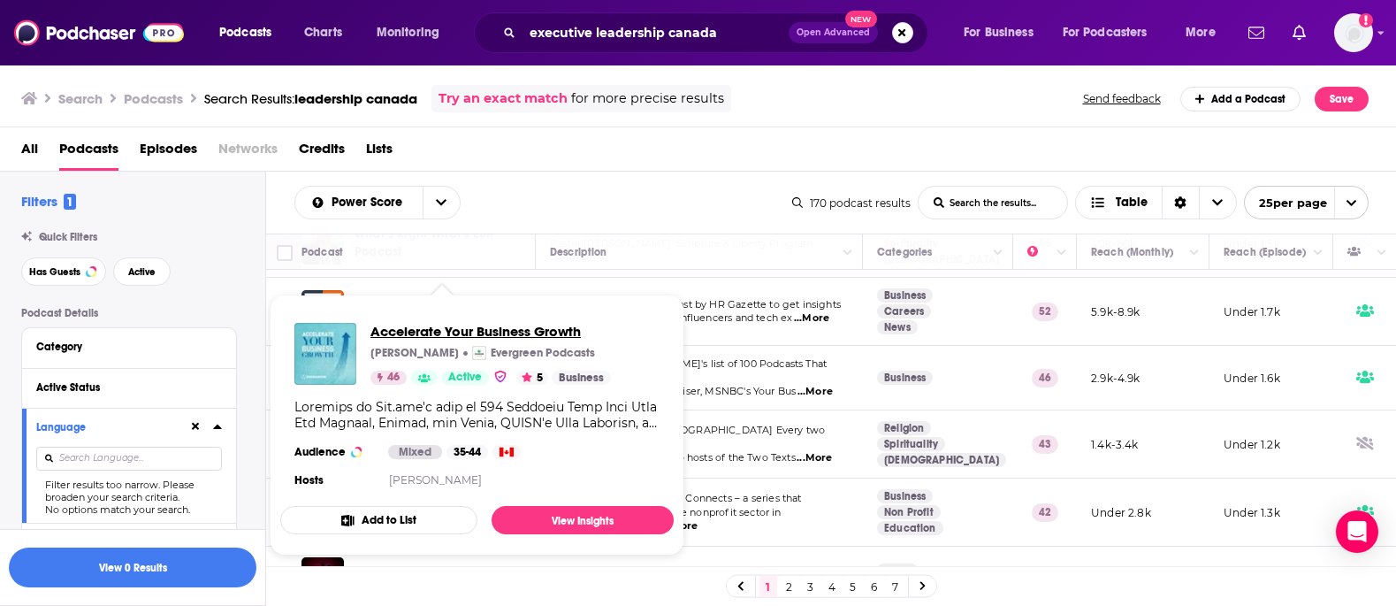
click at [474, 332] on span "Accelerate Your Business Growth" at bounding box center [490, 331] width 240 height 17
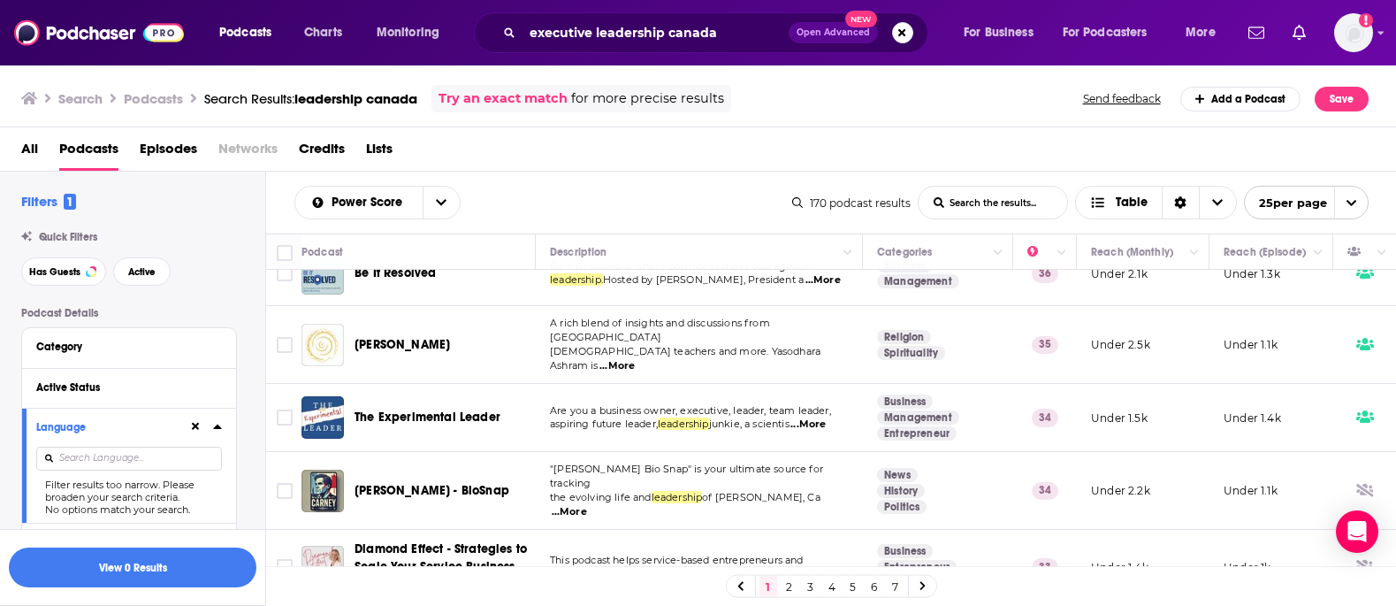
scroll to position [503, 0]
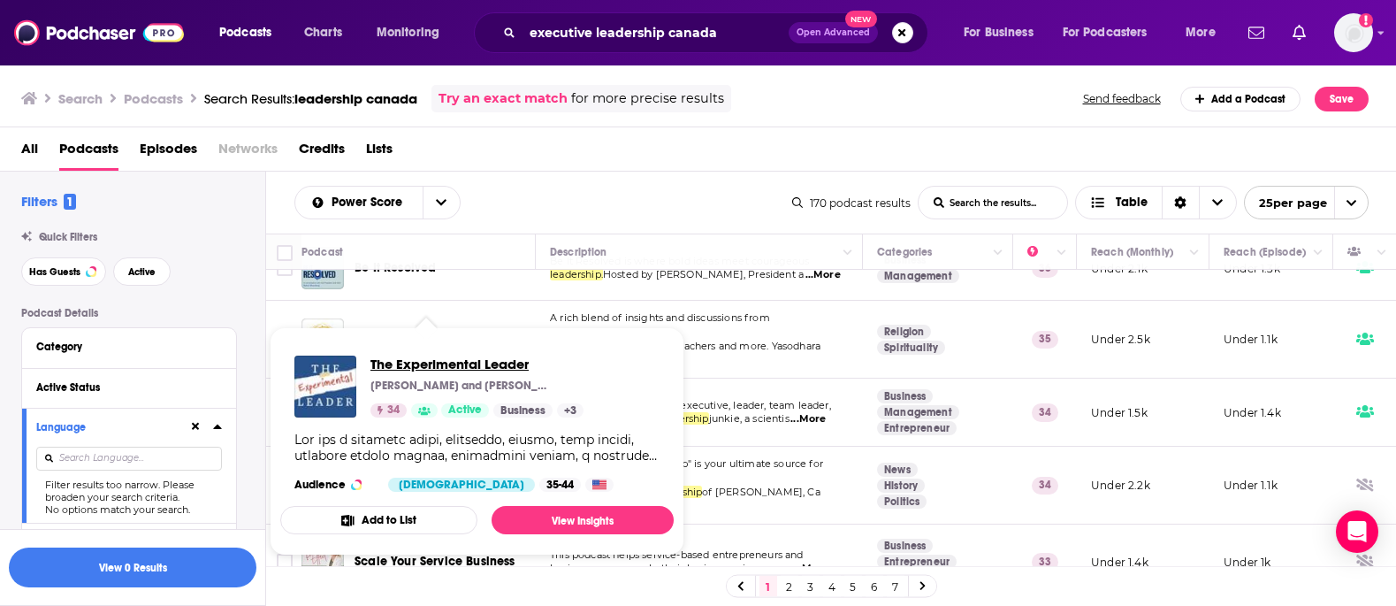
click at [462, 365] on span "The Experimental Leader" at bounding box center [476, 363] width 213 height 17
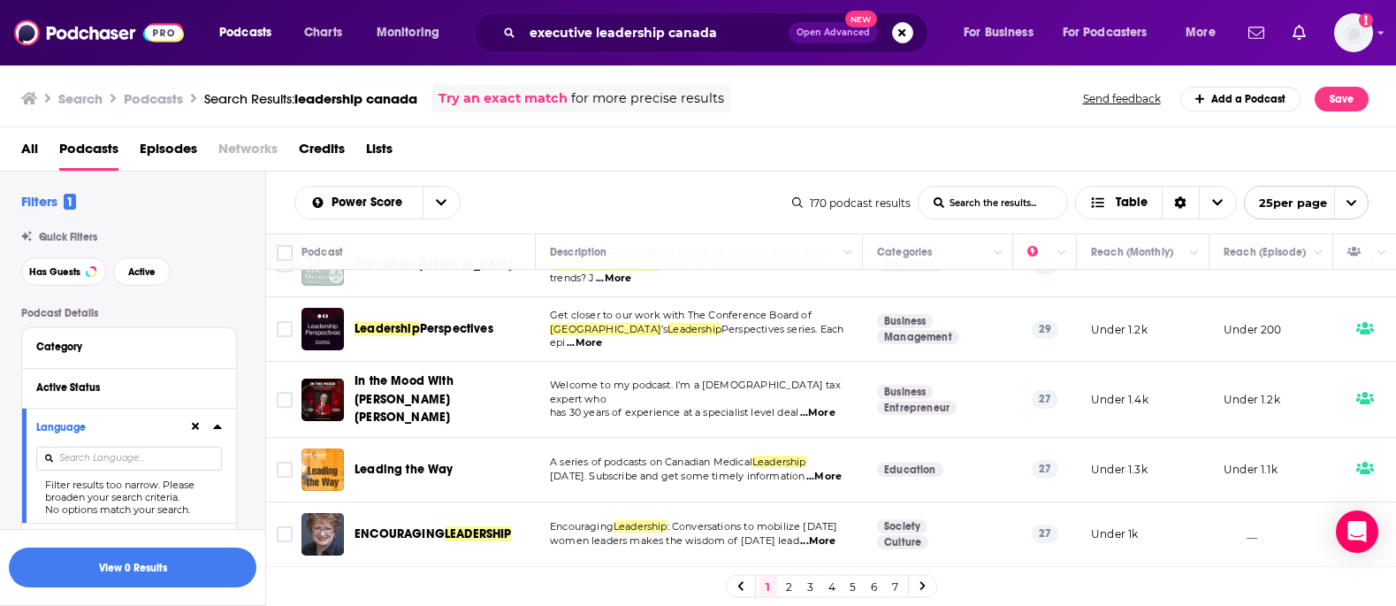
scroll to position [940, 0]
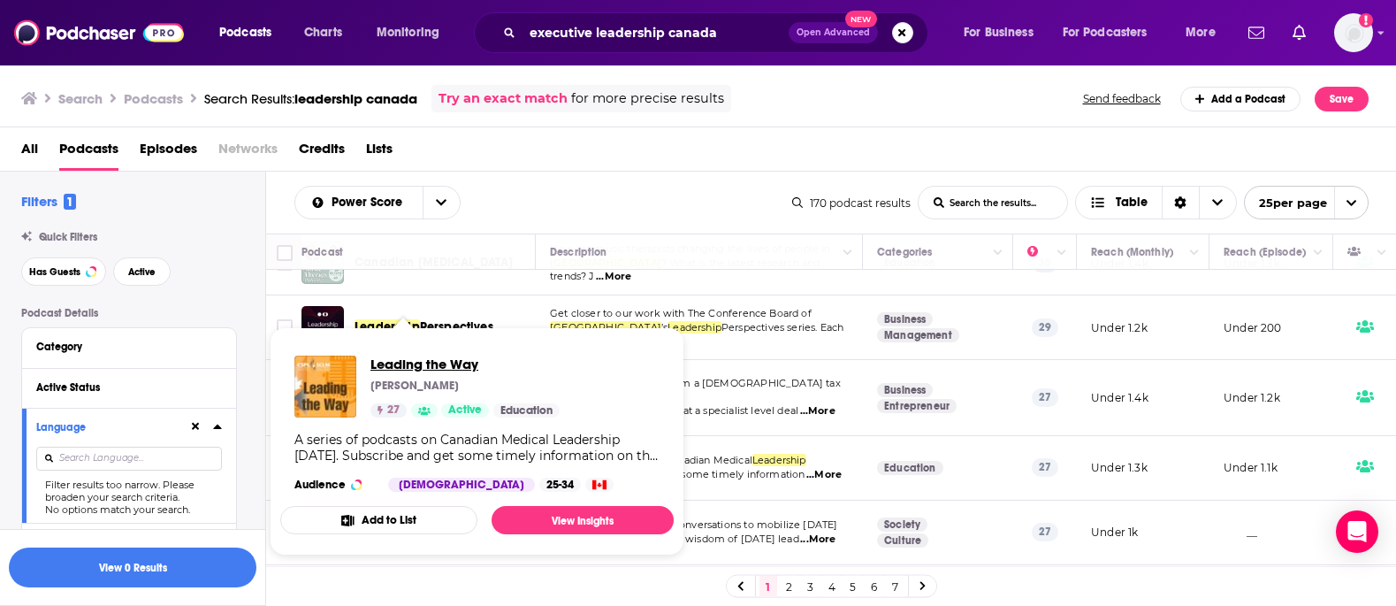
click at [436, 361] on span "Leading the Way" at bounding box center [464, 363] width 189 height 17
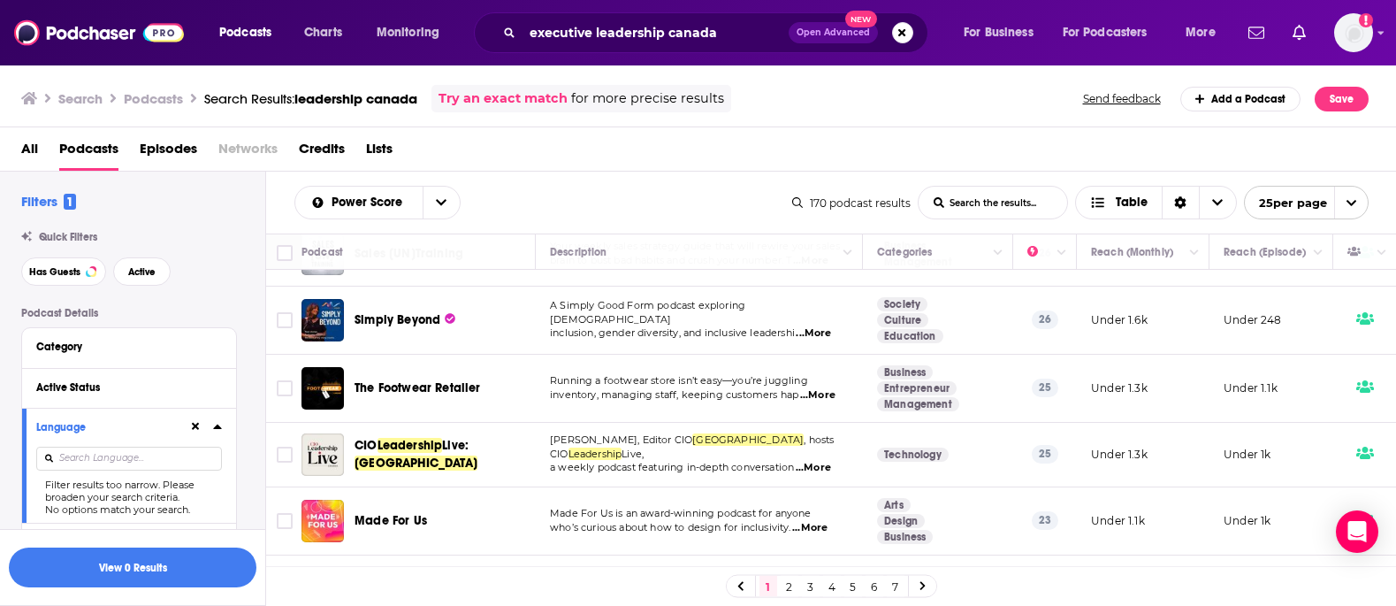
scroll to position [1286, 0]
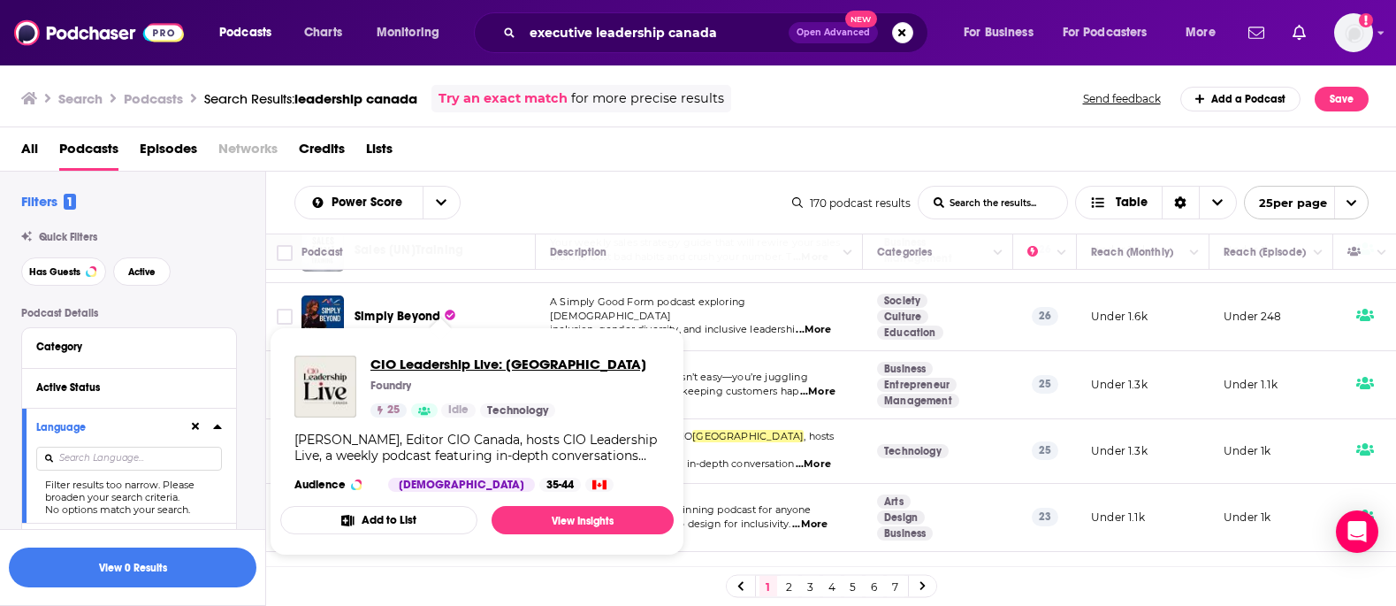
click at [450, 361] on span "CIO Leadership Live: [GEOGRAPHIC_DATA]" at bounding box center [508, 363] width 276 height 17
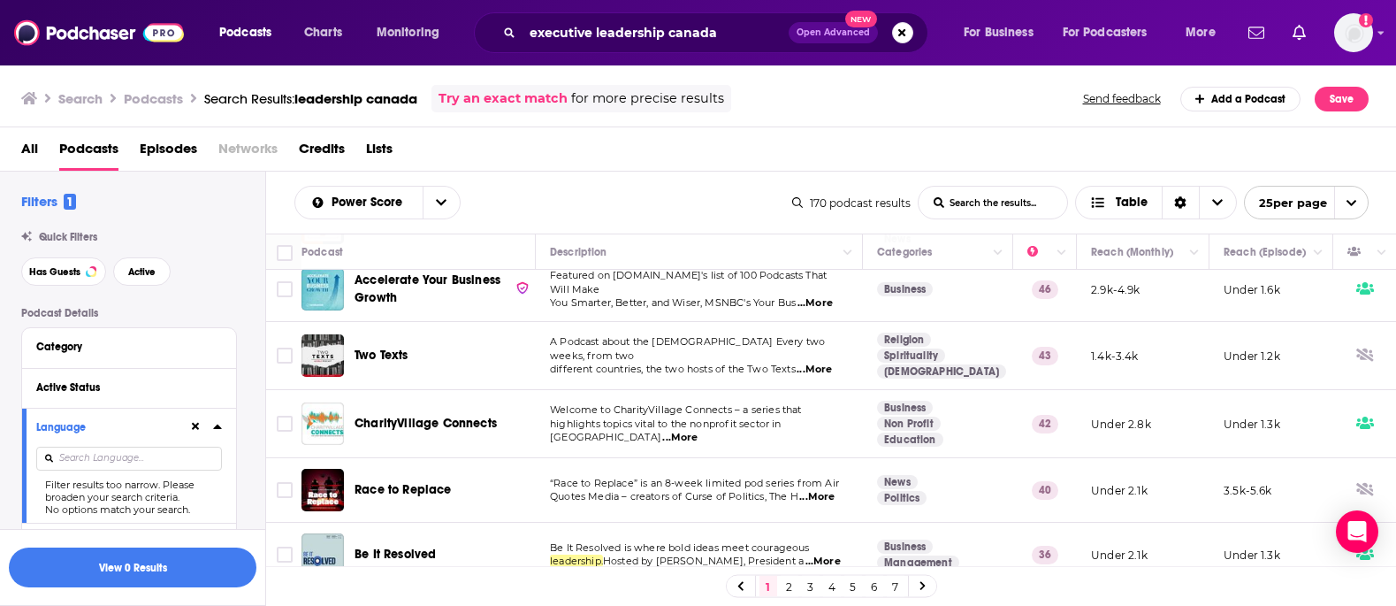
scroll to position [0, 0]
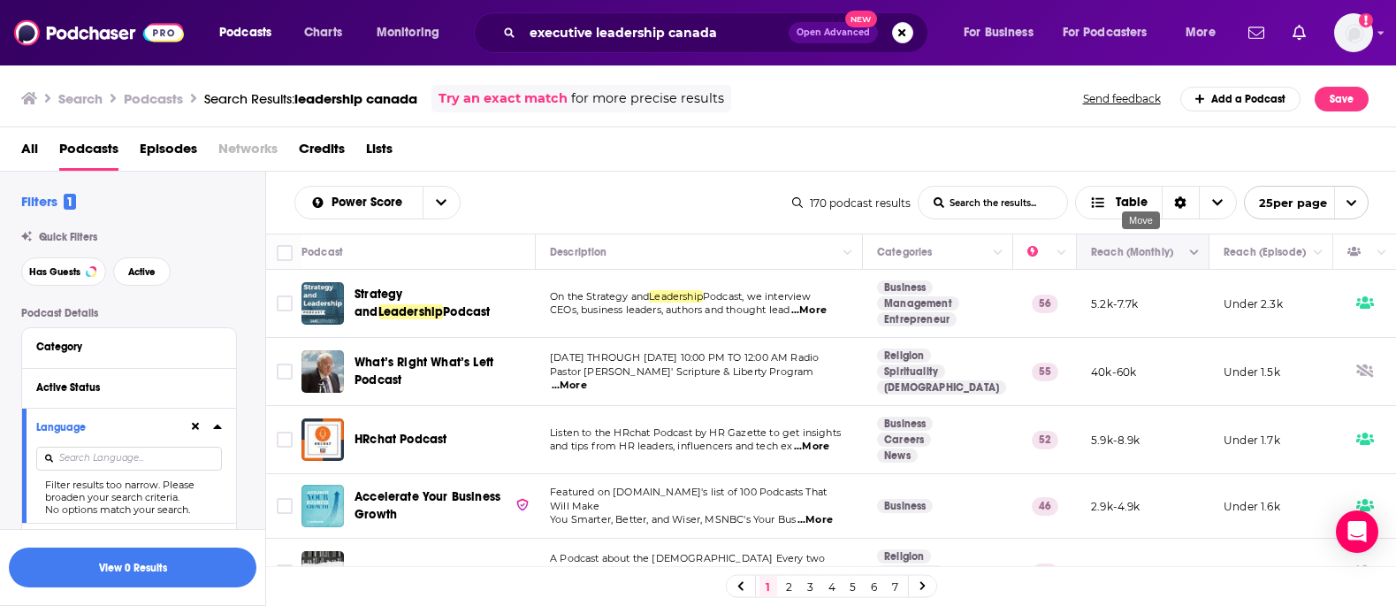
click at [1134, 256] on icon "Move" at bounding box center [1141, 251] width 21 height 21
click at [400, 203] on span "Power Score" at bounding box center [370, 202] width 77 height 12
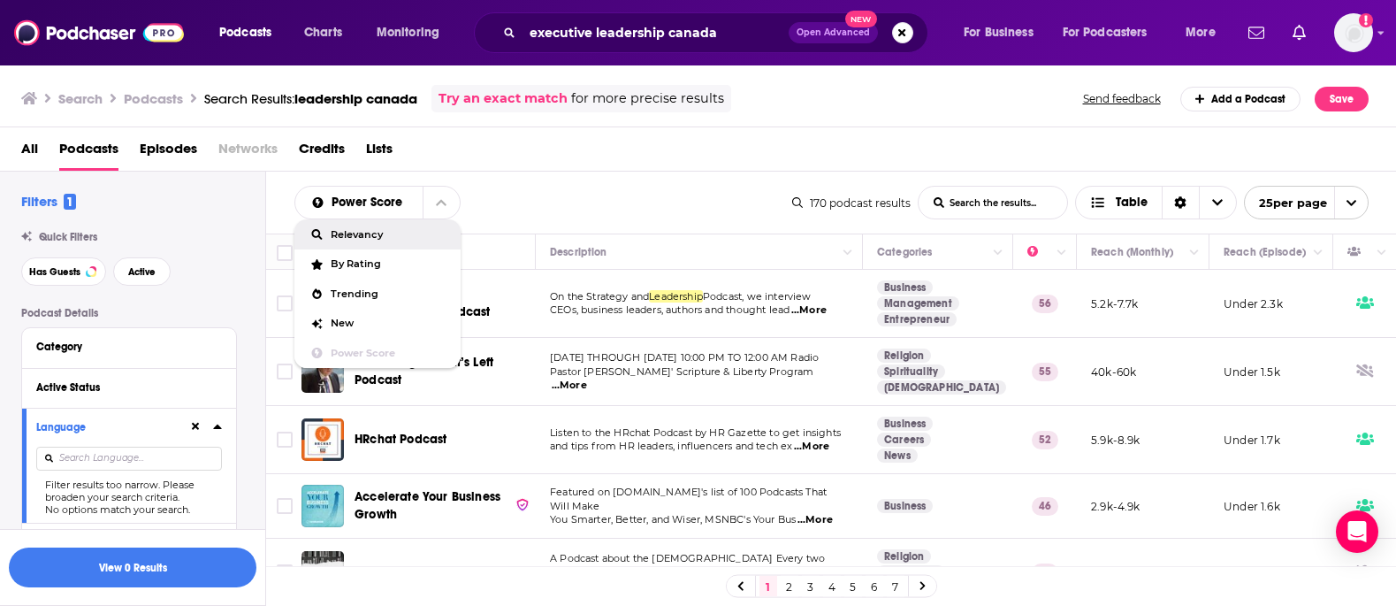
click at [369, 236] on span "Relevancy" at bounding box center [389, 235] width 116 height 10
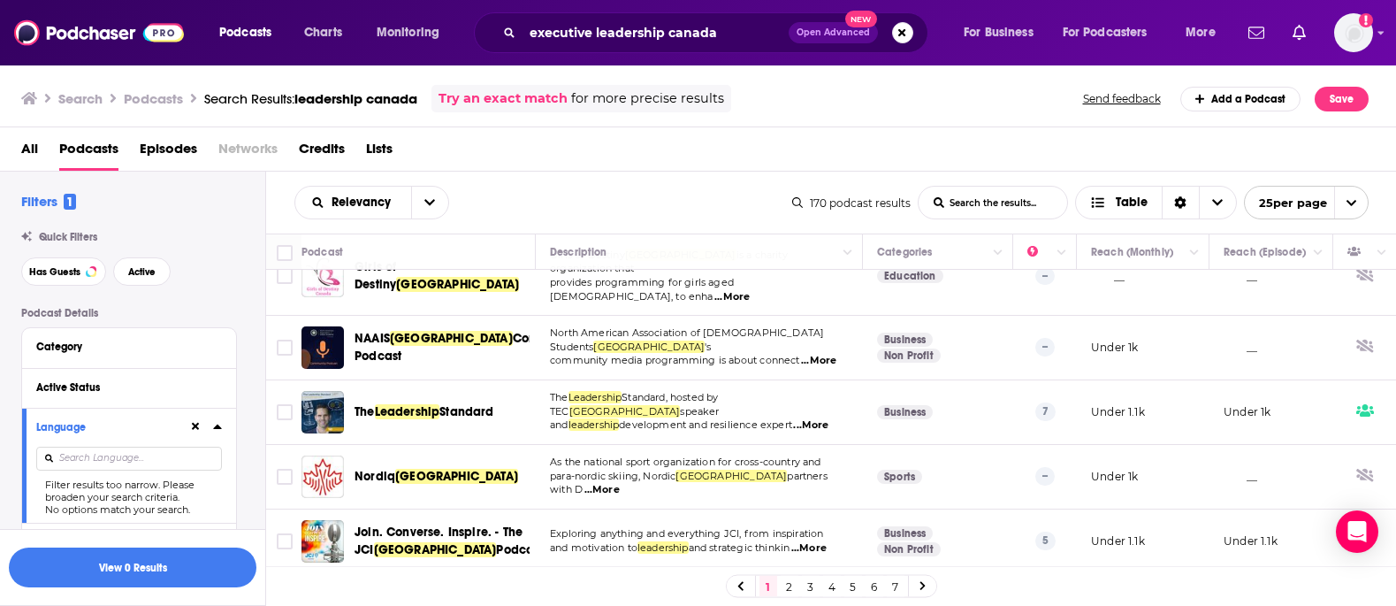
scroll to position [599, 0]
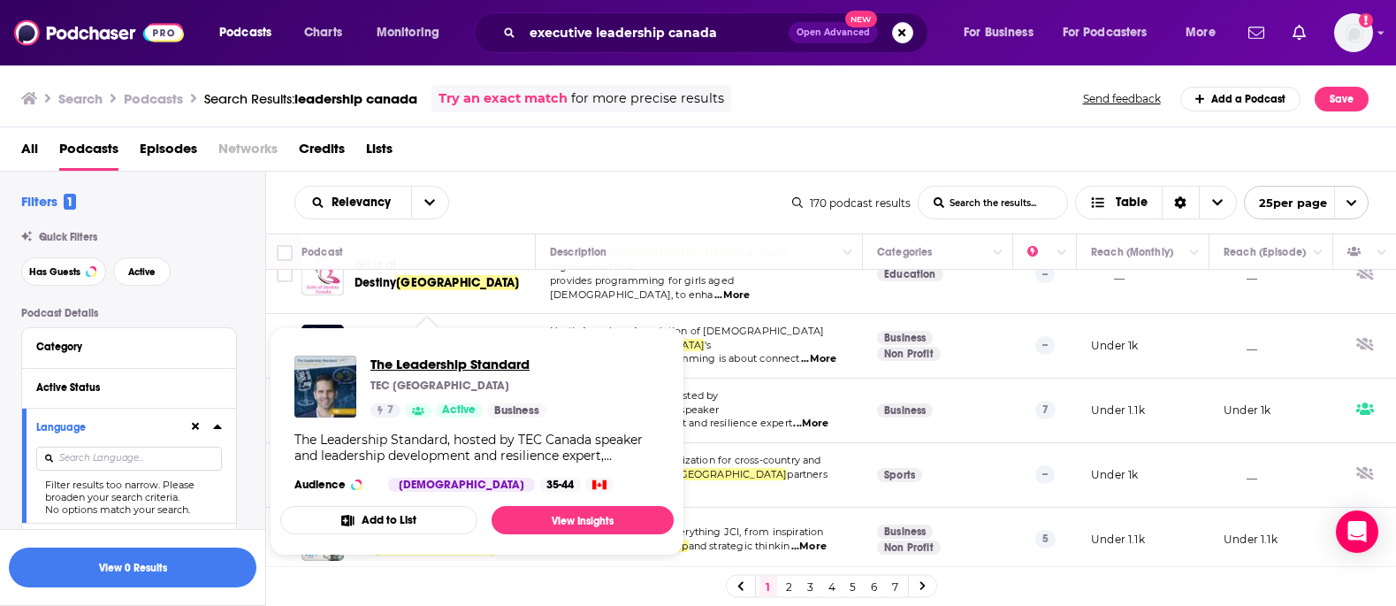
click at [462, 363] on span "The Leadership Standard" at bounding box center [458, 363] width 176 height 17
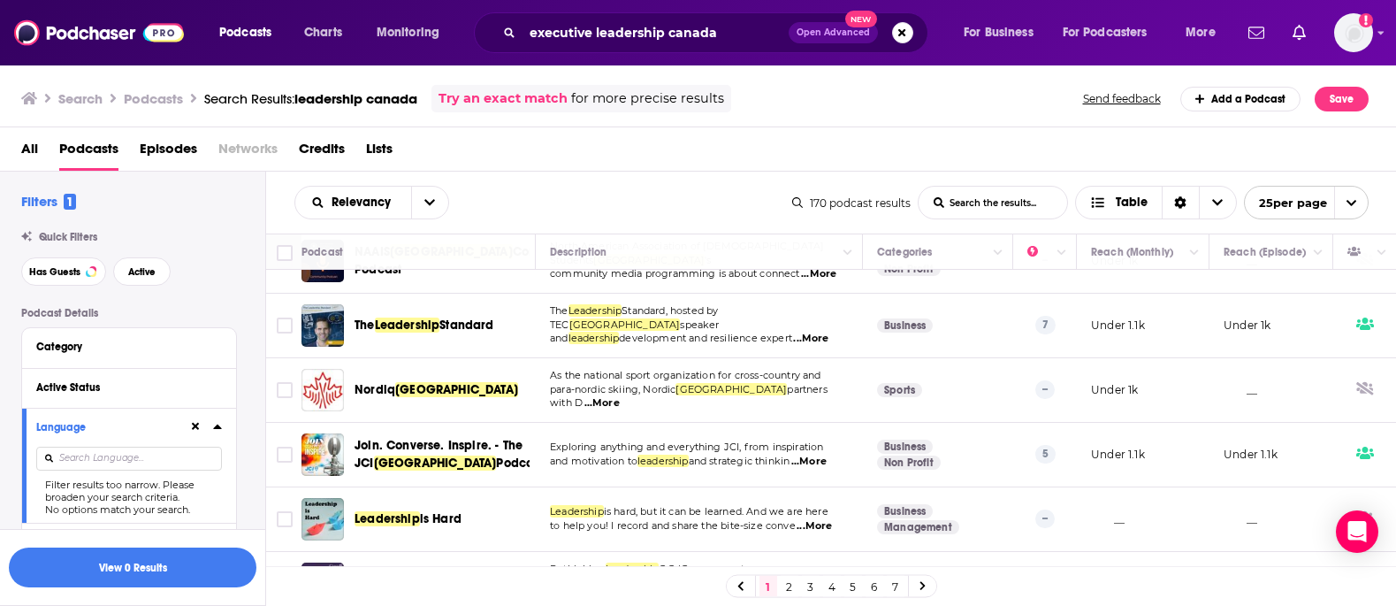
scroll to position [688, 2]
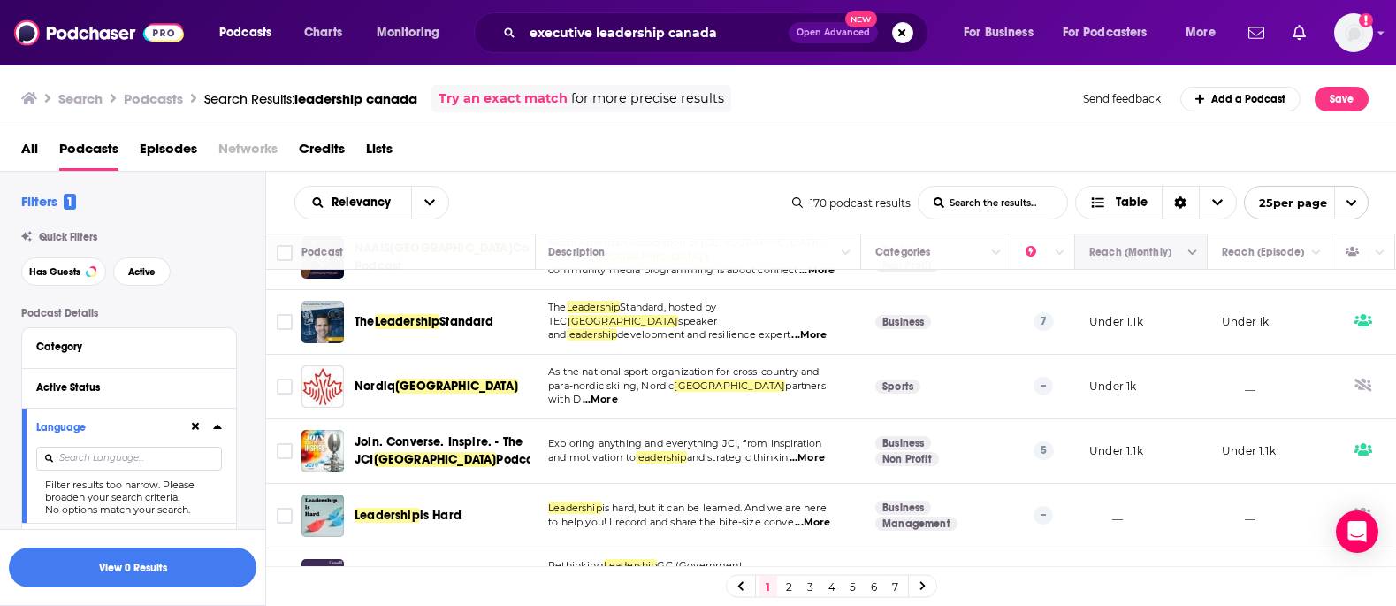
click at [1192, 254] on icon "Column Actions" at bounding box center [1192, 252] width 9 height 5
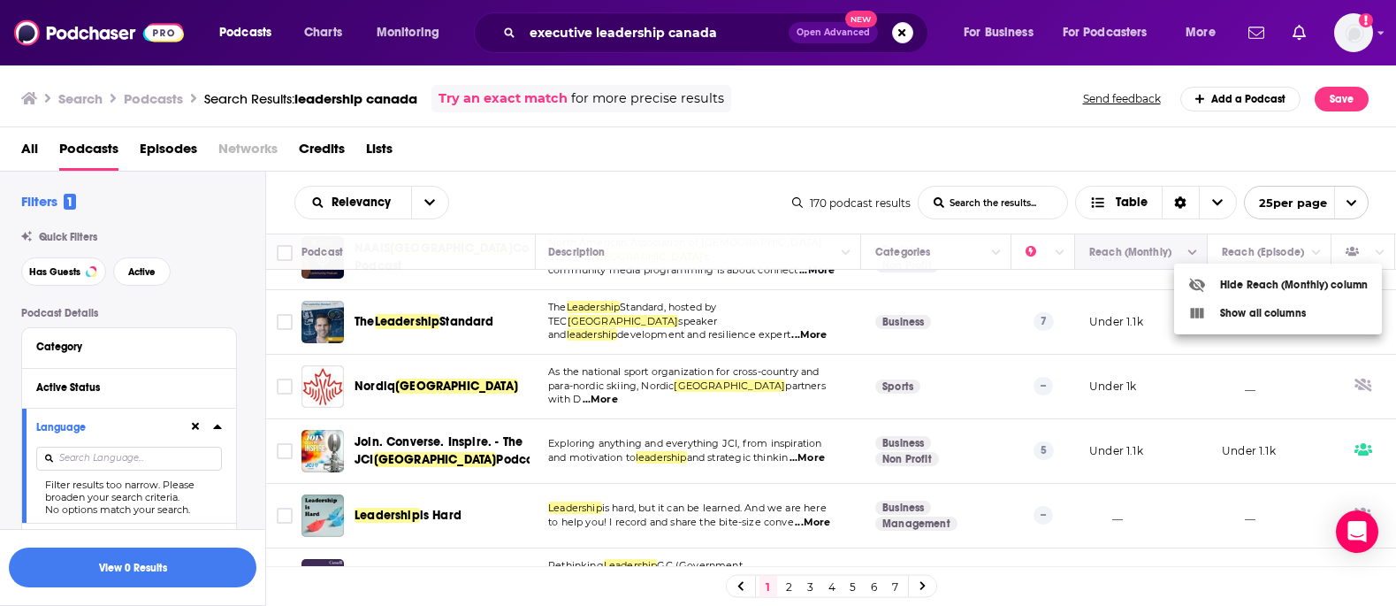
click at [1192, 254] on div at bounding box center [698, 303] width 1396 height 606
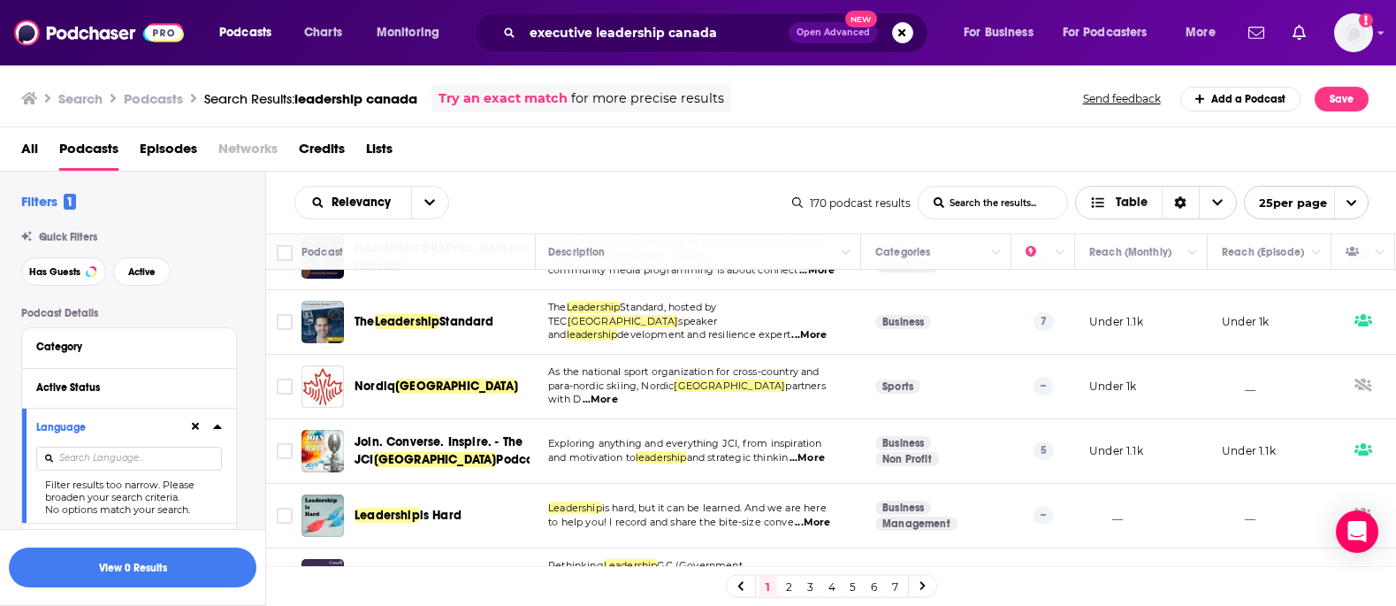
click at [1185, 202] on div "Sort Direction" at bounding box center [1180, 203] width 37 height 32
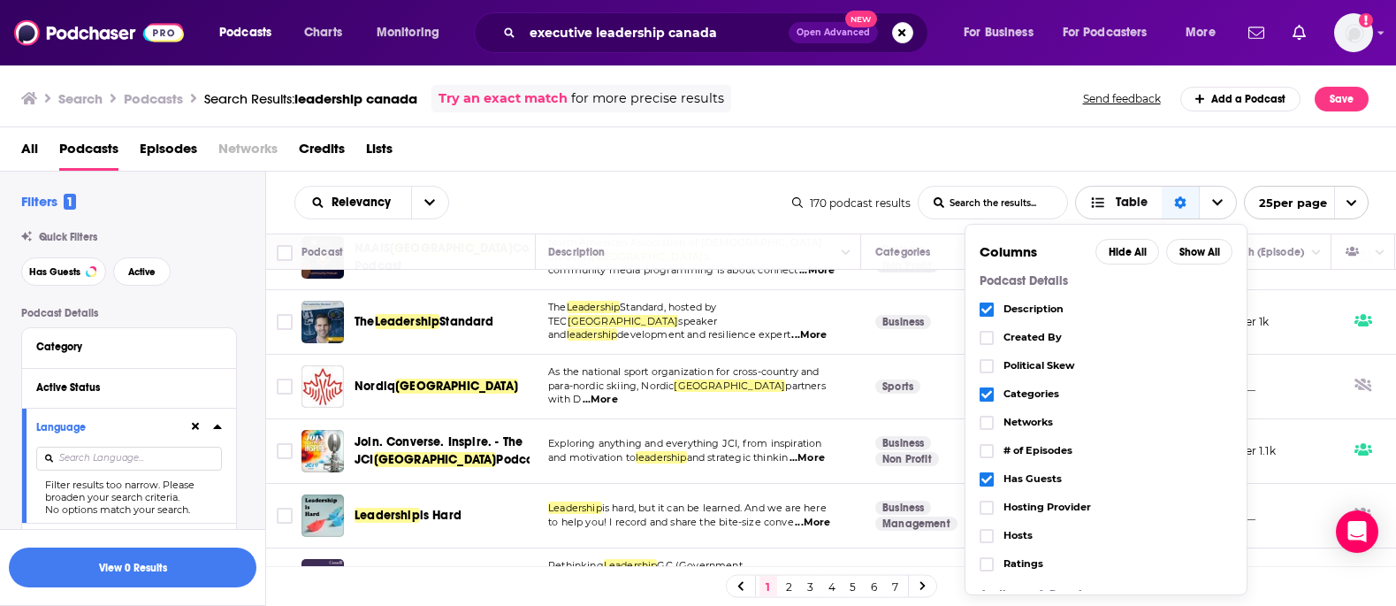
click at [1185, 202] on div "Sort Direction" at bounding box center [1180, 203] width 37 height 32
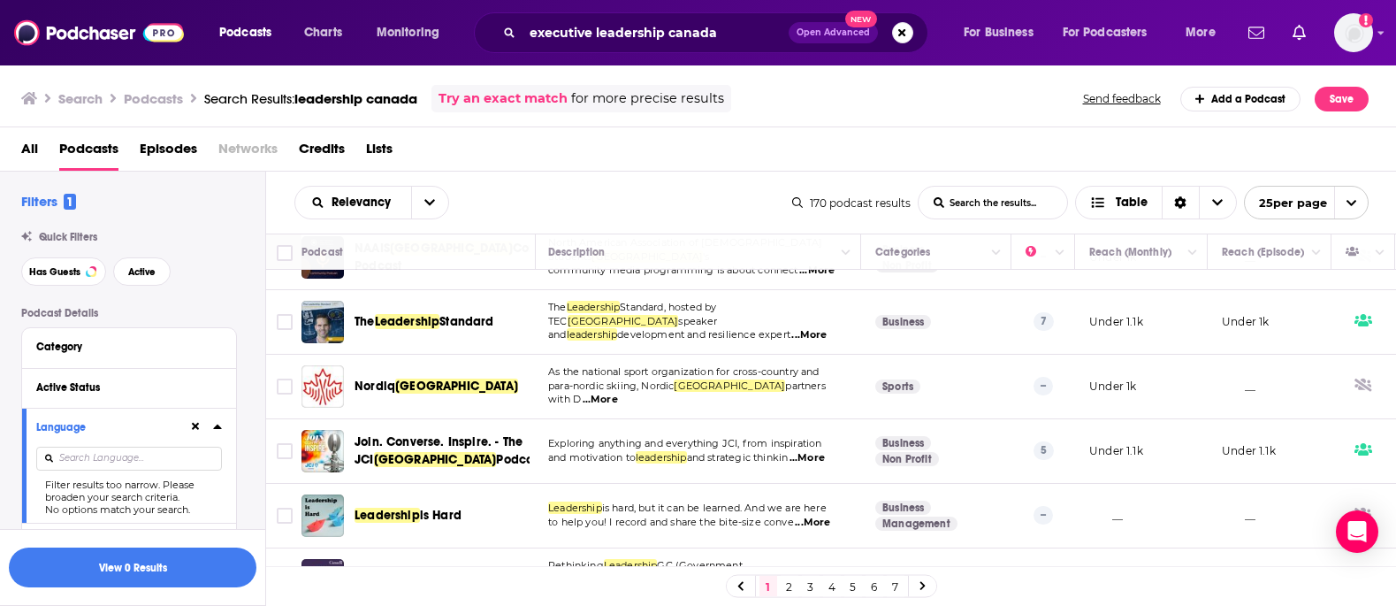
click at [1146, 161] on div "All Podcasts Episodes Networks Credits Lists" at bounding box center [701, 152] width 1361 height 36
click at [429, 204] on icon "open menu" at bounding box center [429, 203] width 11 height 6
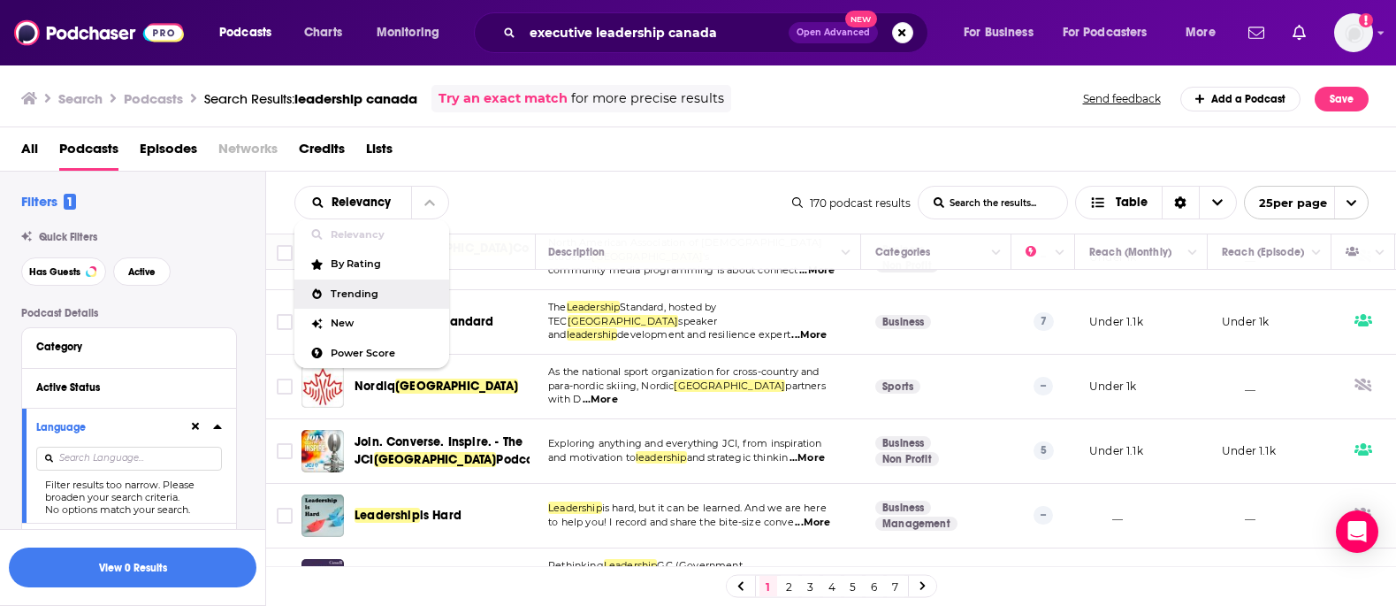
click at [614, 186] on div "Relevancy Relevancy By Rating Trending New Power Score List Search Input Search…" at bounding box center [543, 203] width 498 height 34
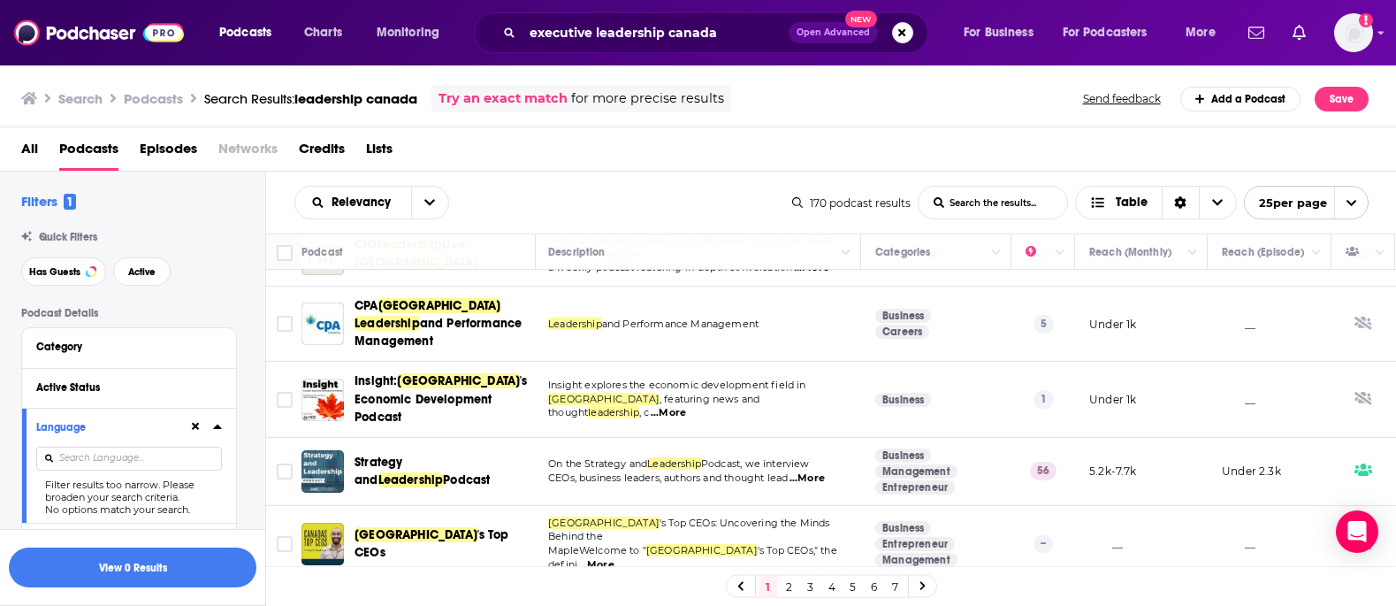
scroll to position [0, 2]
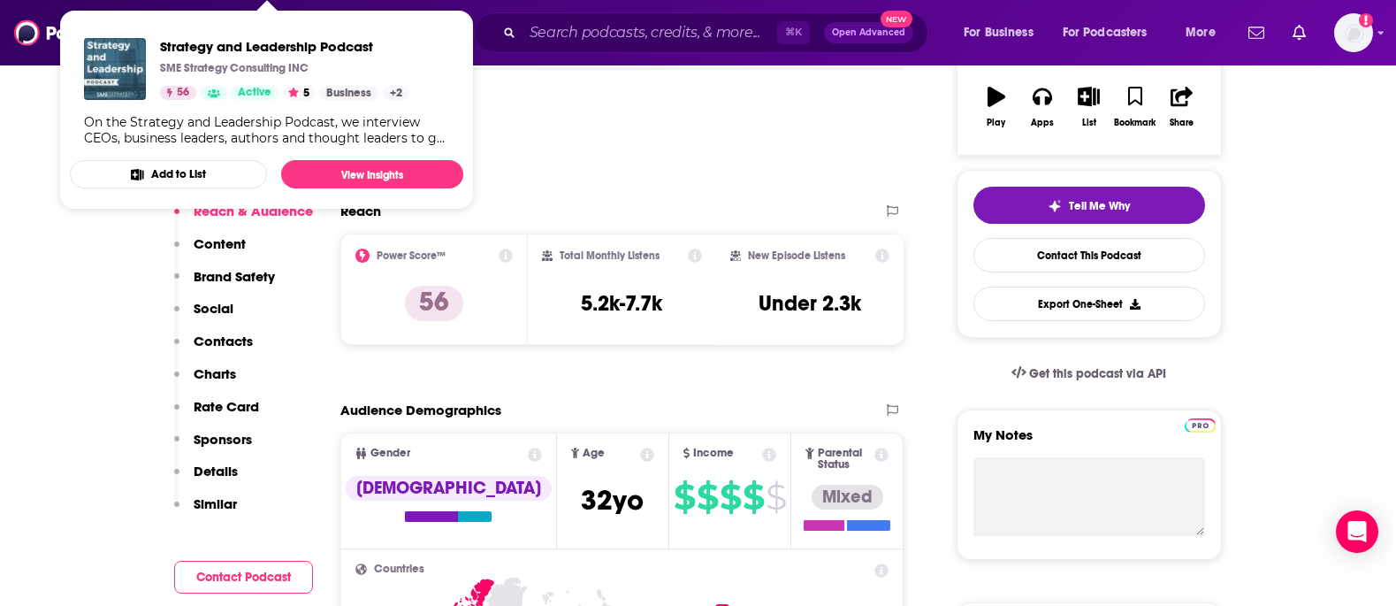
scroll to position [309, 0]
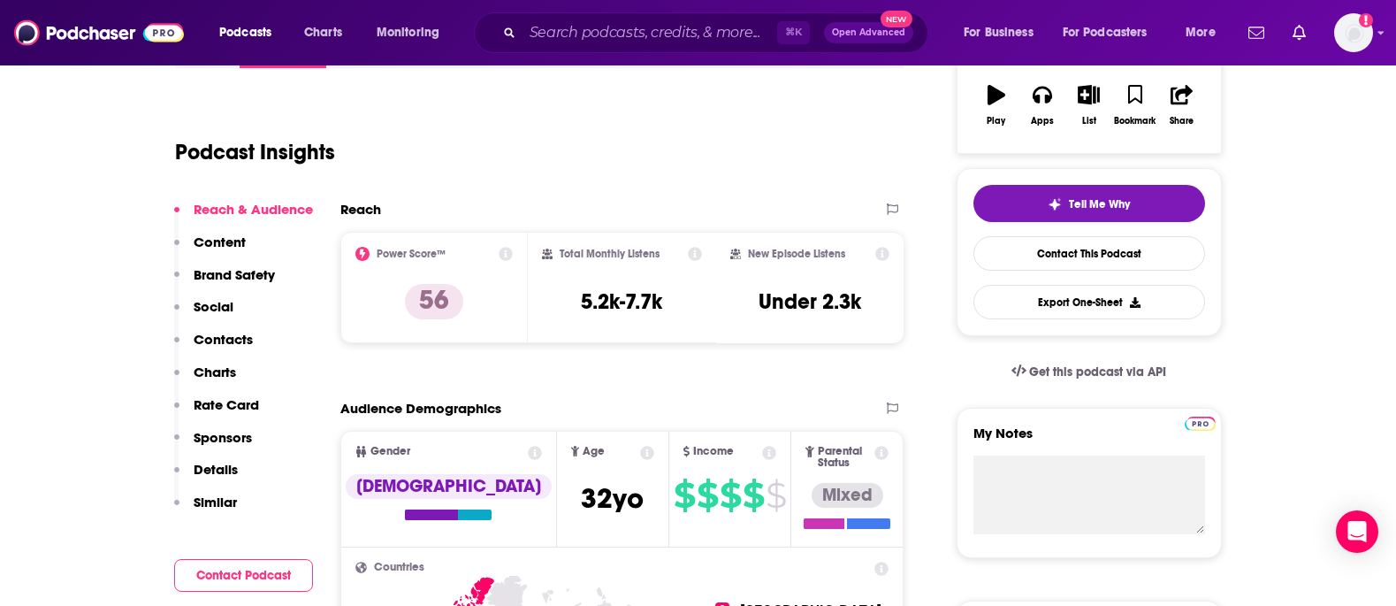
drag, startPoint x: 234, startPoint y: 197, endPoint x: 570, endPoint y: 2, distance: 388.6
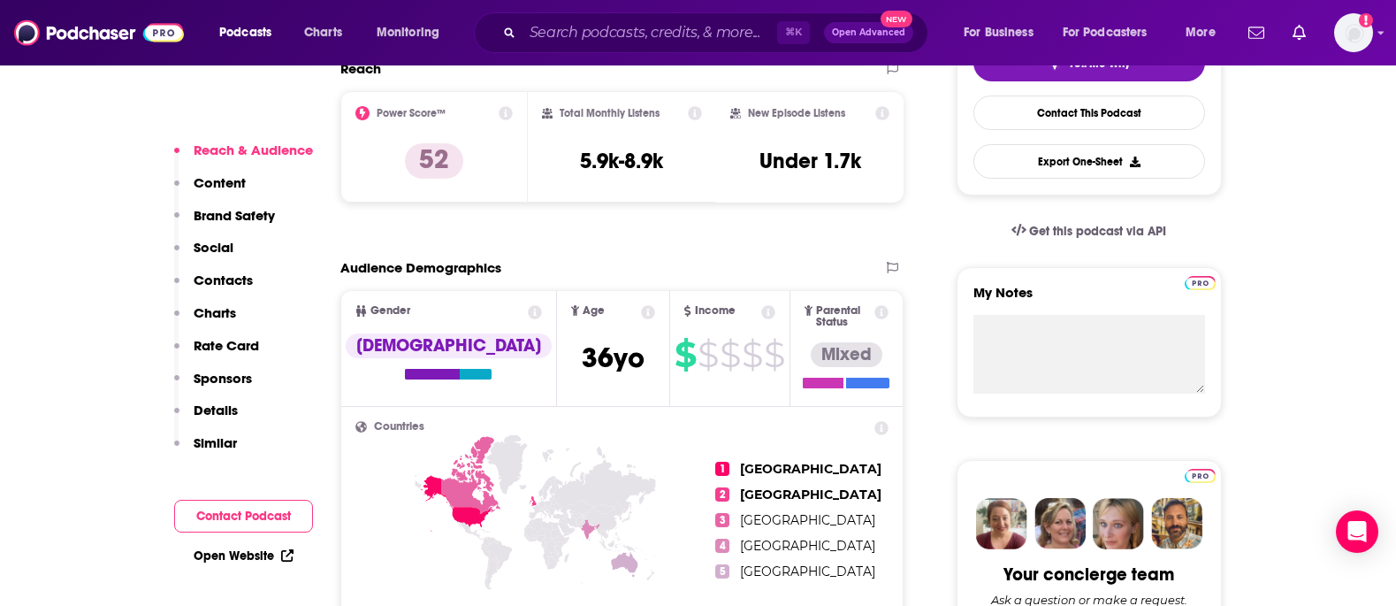
scroll to position [369, 0]
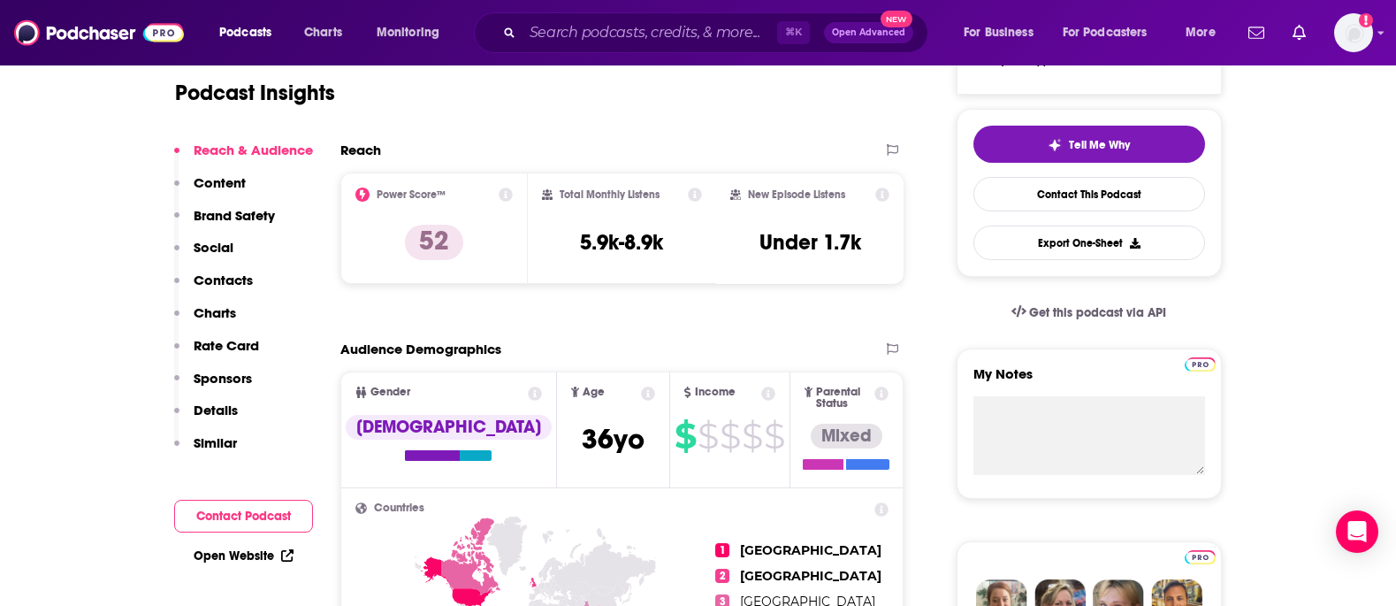
drag, startPoint x: 234, startPoint y: 157, endPoint x: 684, endPoint y: 24, distance: 469.3
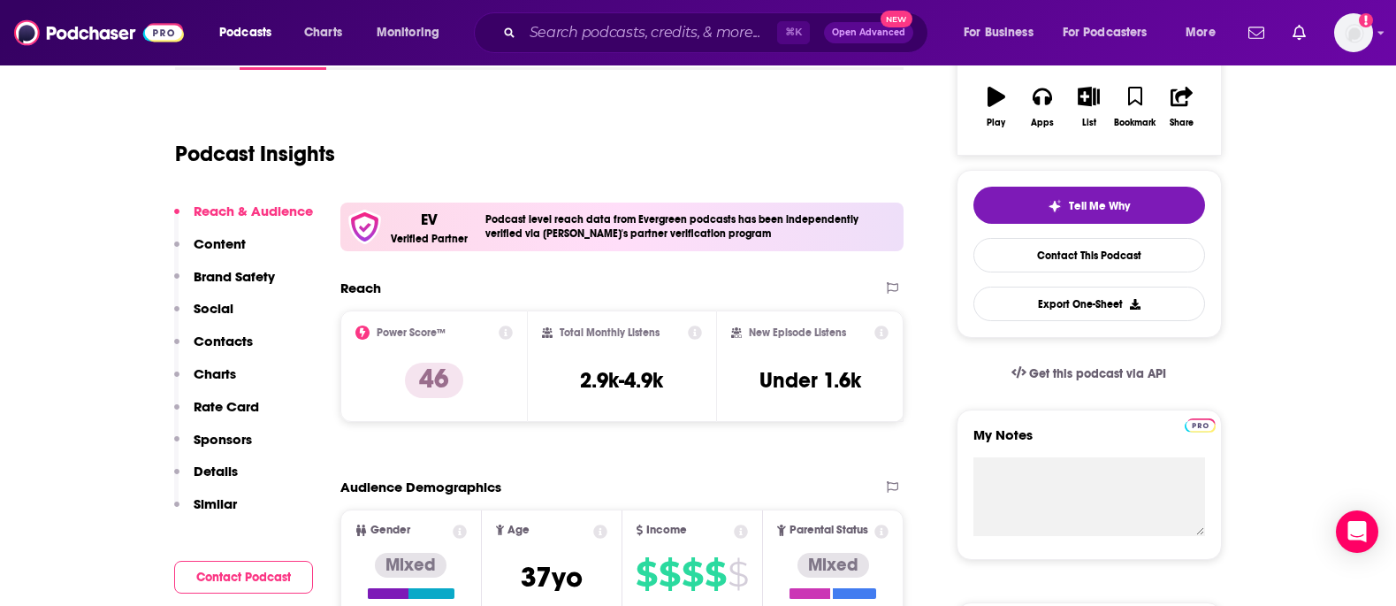
scroll to position [314, 0]
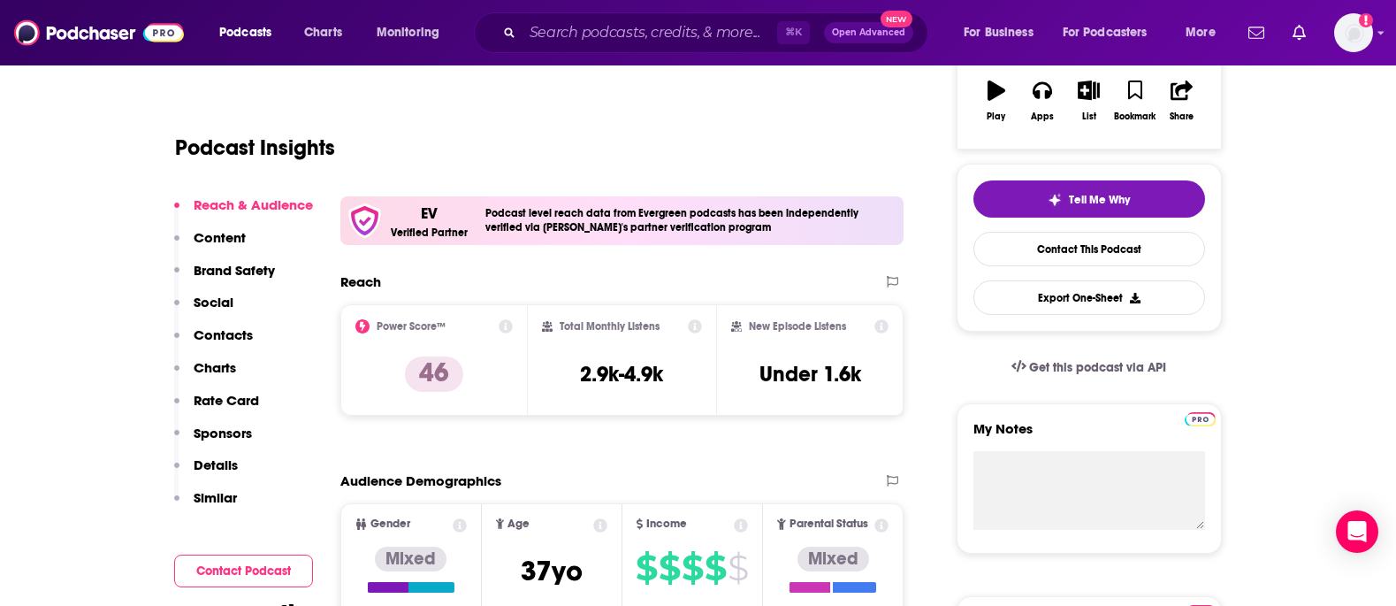
drag, startPoint x: 244, startPoint y: 207, endPoint x: 756, endPoint y: 4, distance: 550.8
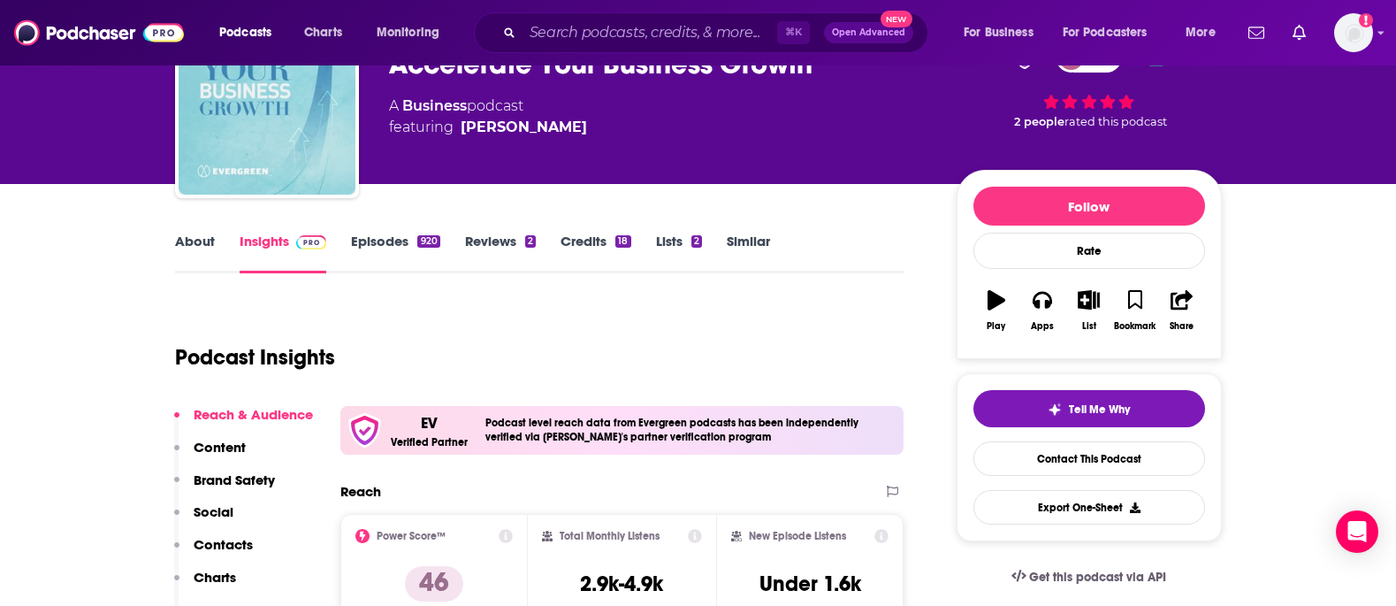
scroll to position [65, 0]
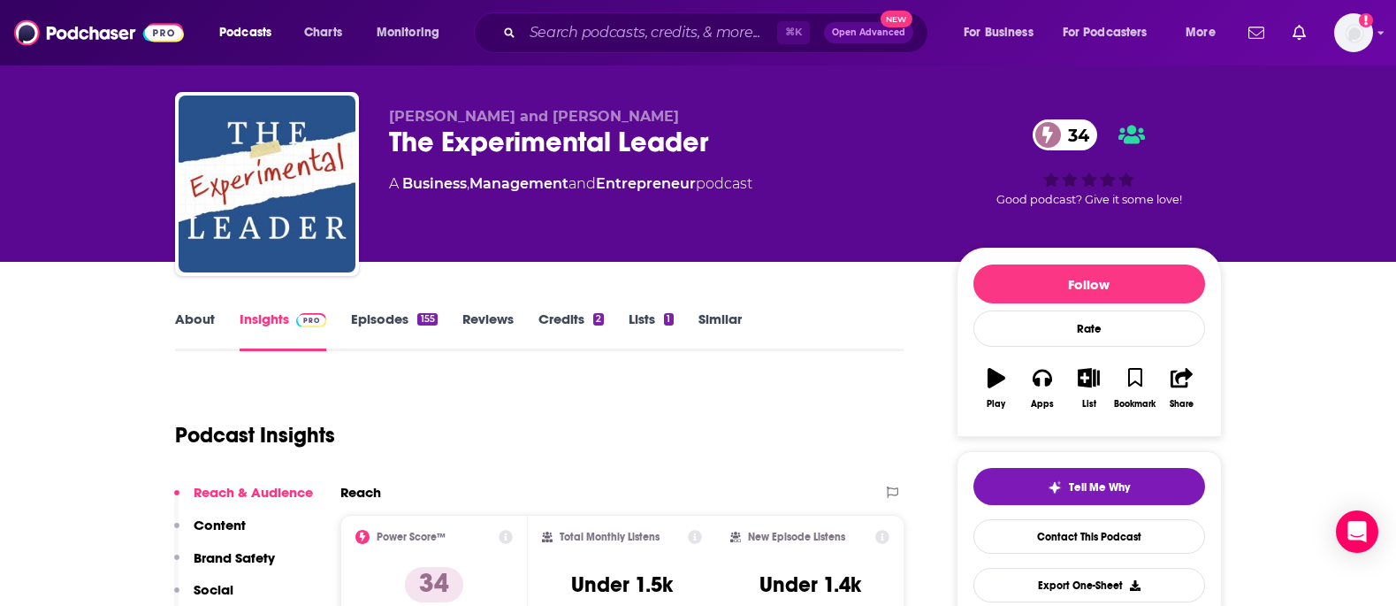
scroll to position [26, 0]
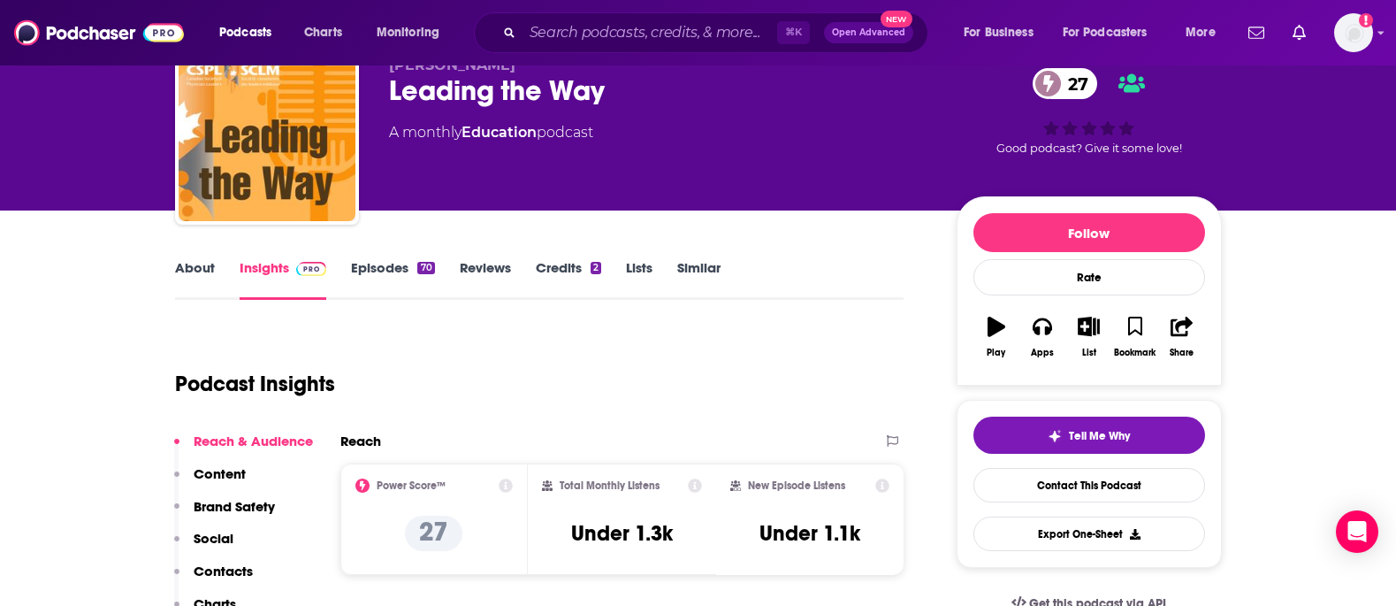
scroll to position [77, 0]
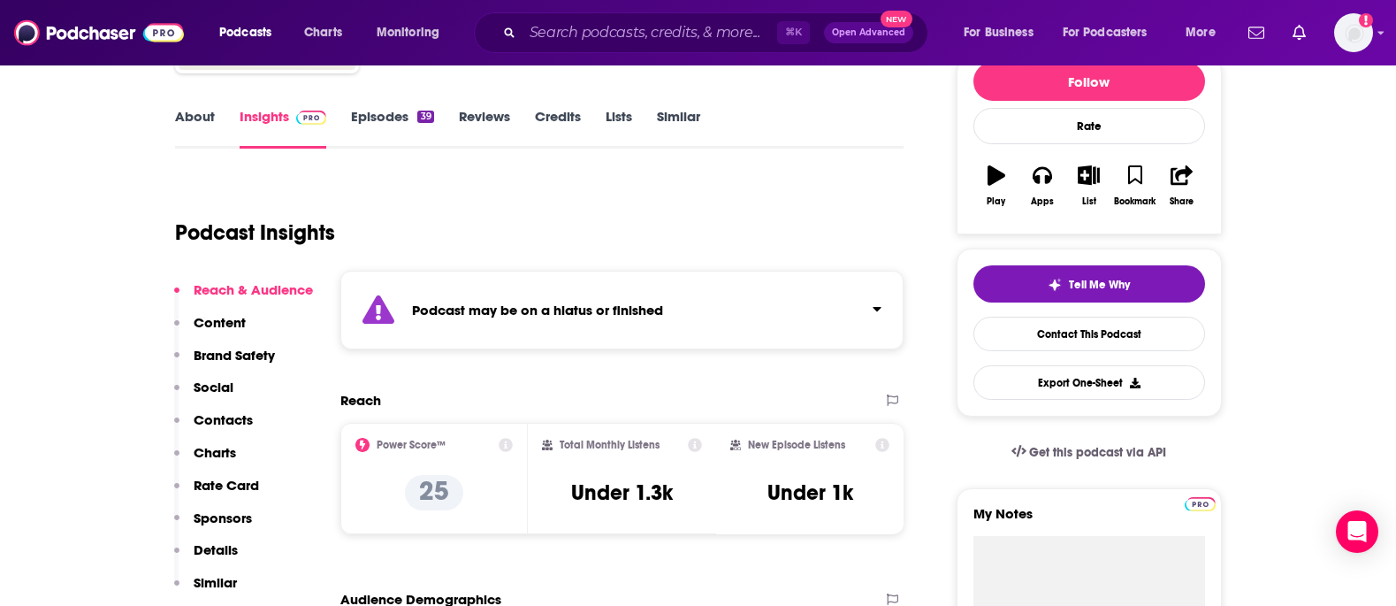
scroll to position [259, 0]
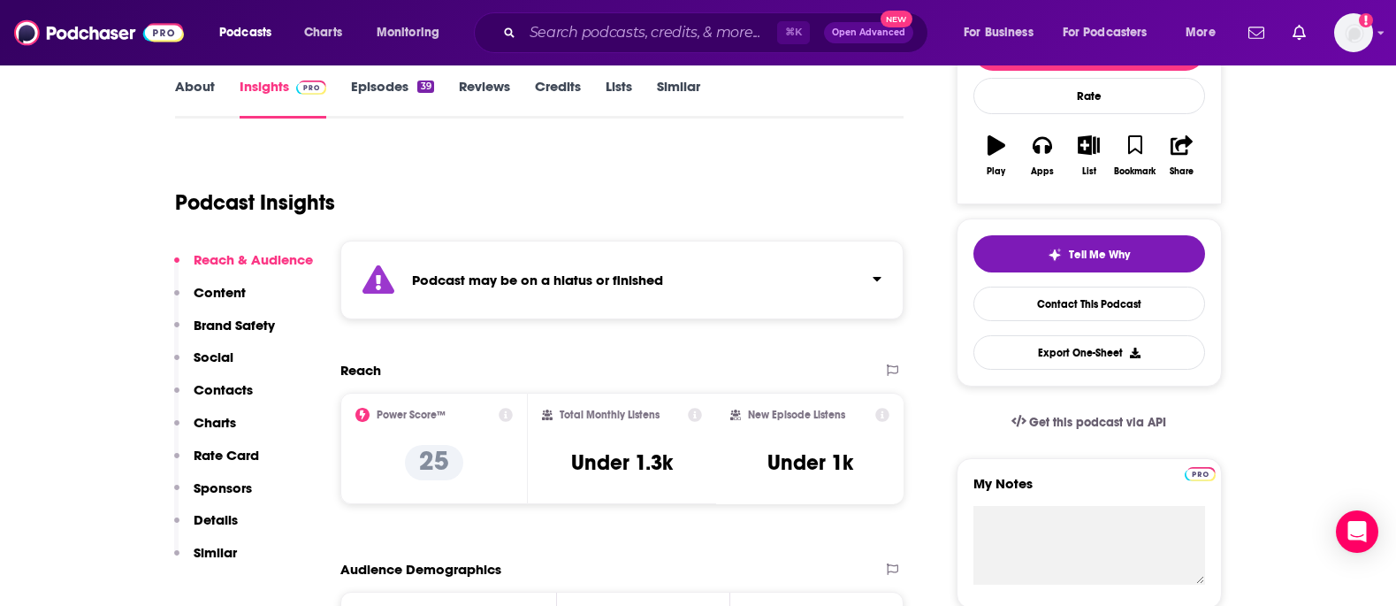
click at [875, 274] on icon "Click to expand status details" at bounding box center [877, 278] width 9 height 14
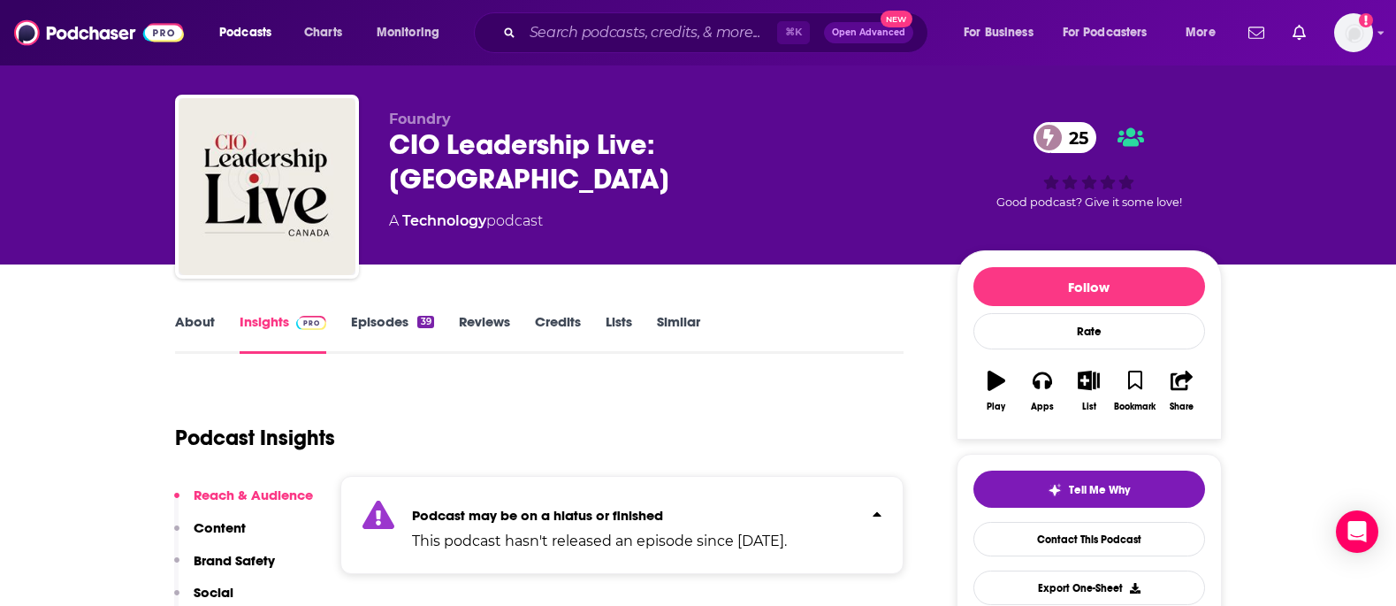
scroll to position [0, 0]
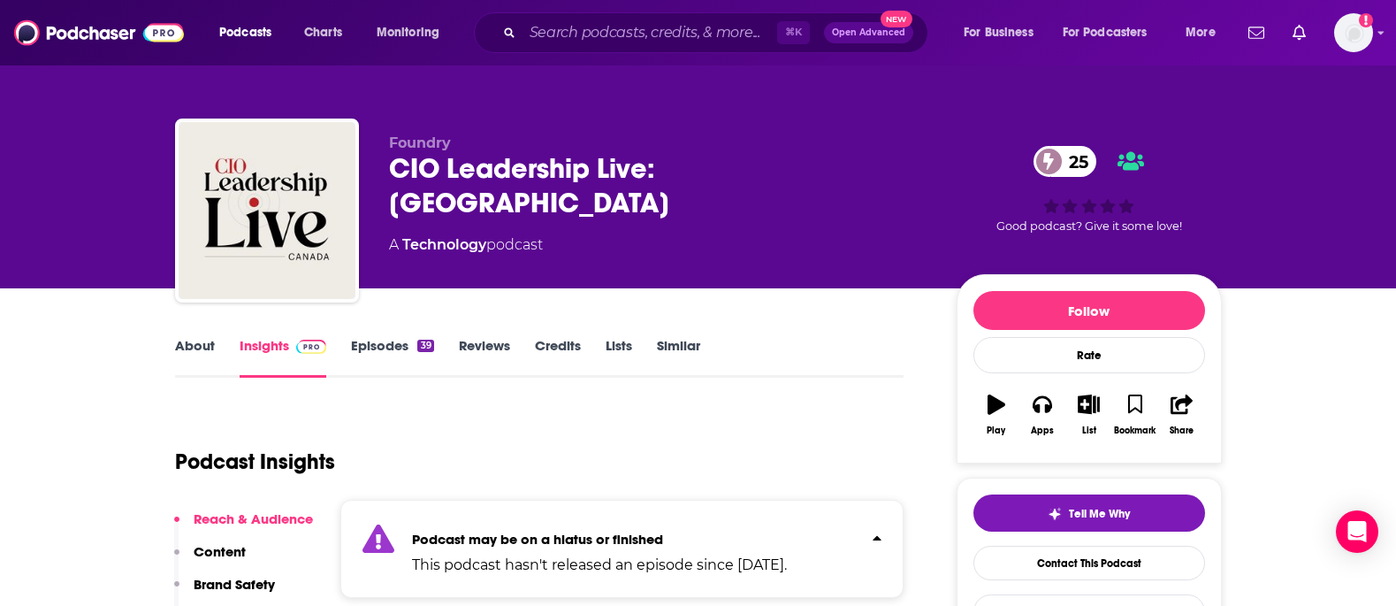
click at [519, 167] on div "CIO Leadership Live: Canada 25" at bounding box center [658, 185] width 539 height 69
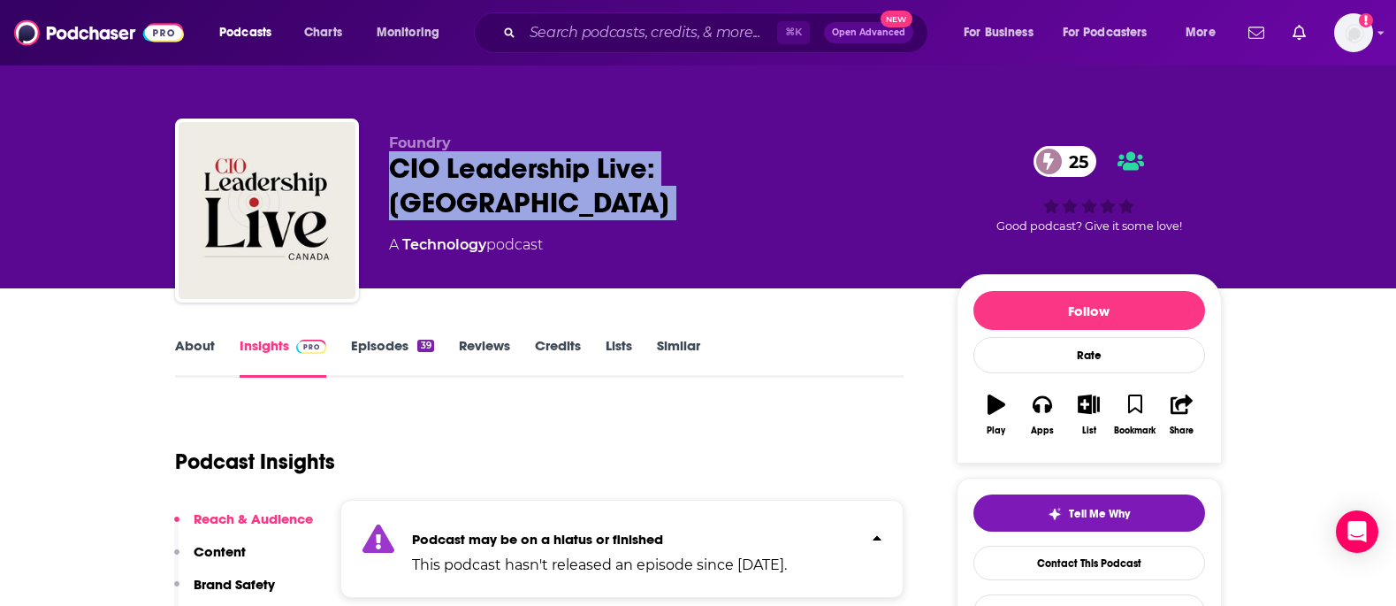
click at [519, 167] on div "CIO Leadership Live: Canada 25" at bounding box center [658, 185] width 539 height 69
copy div "CIO Leadership Live: Canada 25"
